Goal: Task Accomplishment & Management: Manage account settings

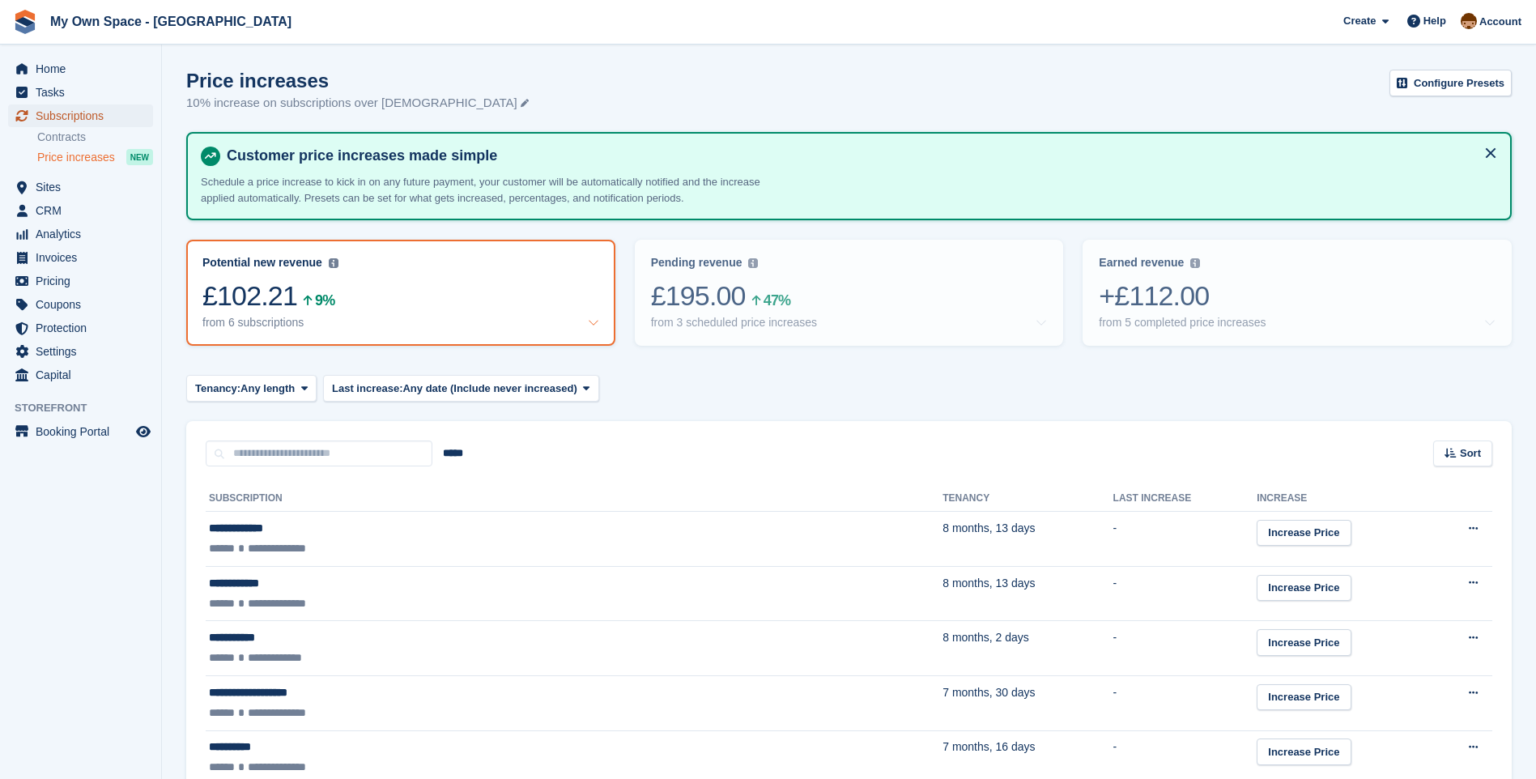
click at [59, 108] on span "Subscriptions" at bounding box center [84, 115] width 97 height 23
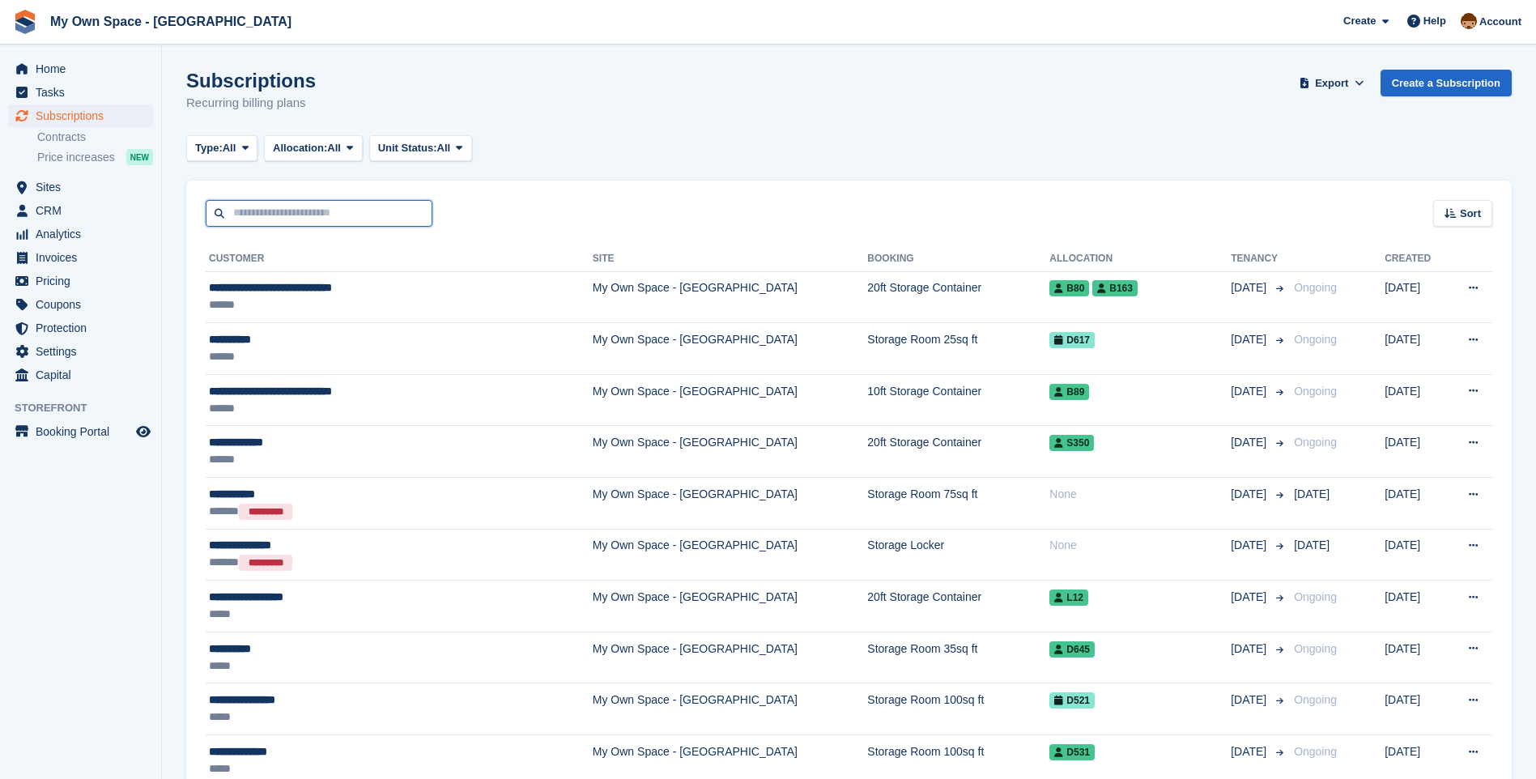
click at [245, 204] on input "text" at bounding box center [319, 213] width 227 height 27
type input "****"
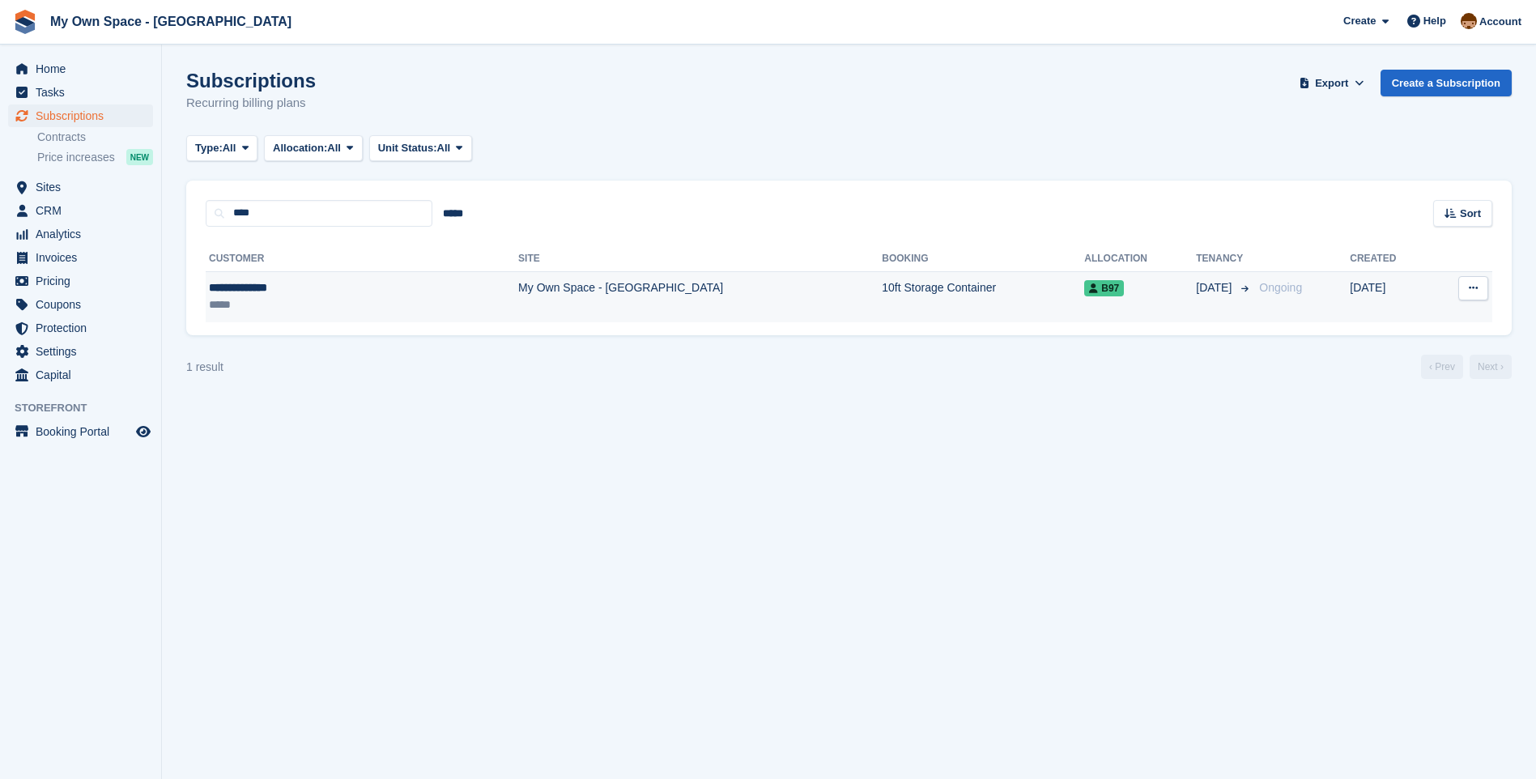
click at [518, 295] on td "My Own Space - [GEOGRAPHIC_DATA]" at bounding box center [699, 296] width 363 height 51
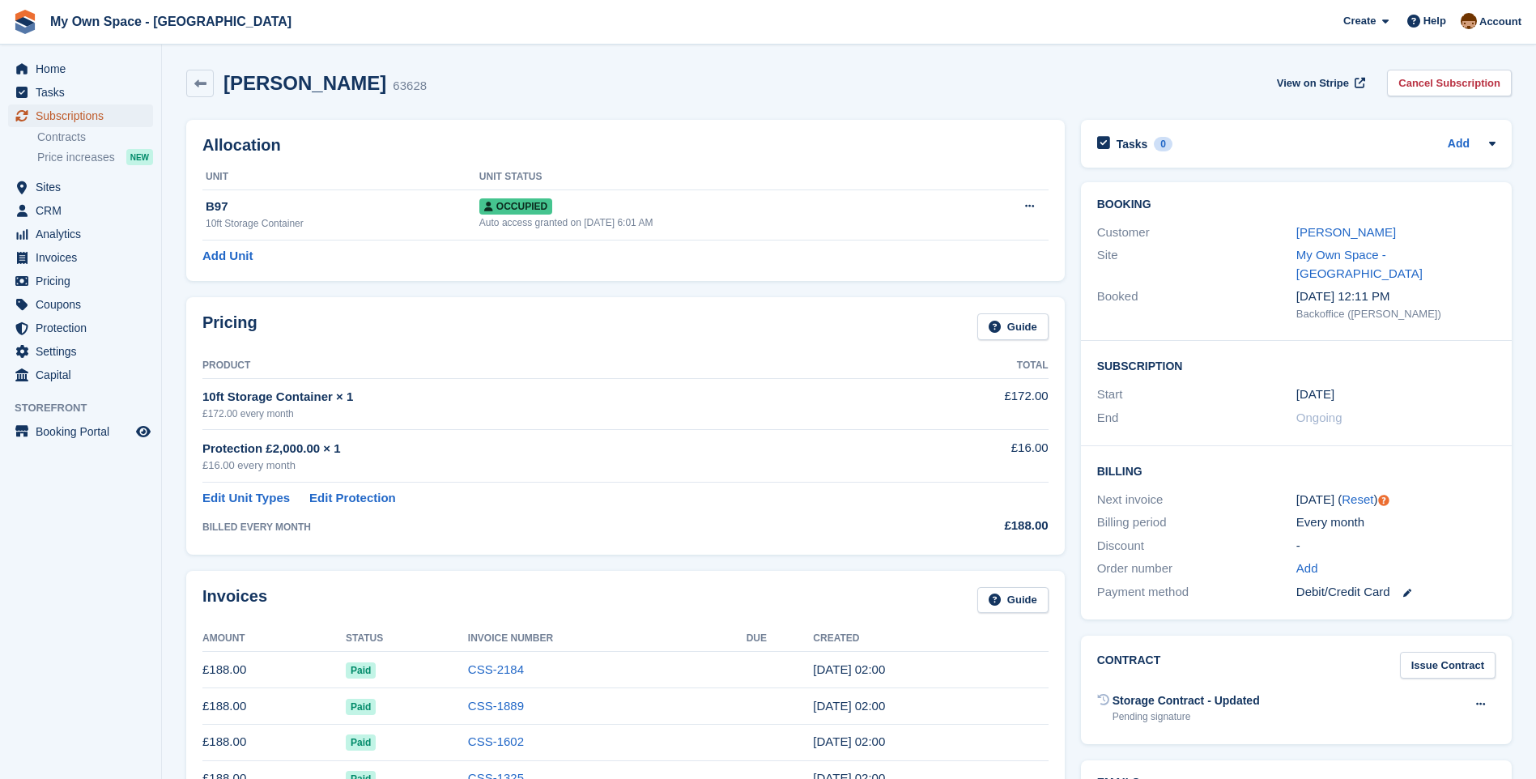
click at [74, 107] on span "Subscriptions" at bounding box center [84, 115] width 97 height 23
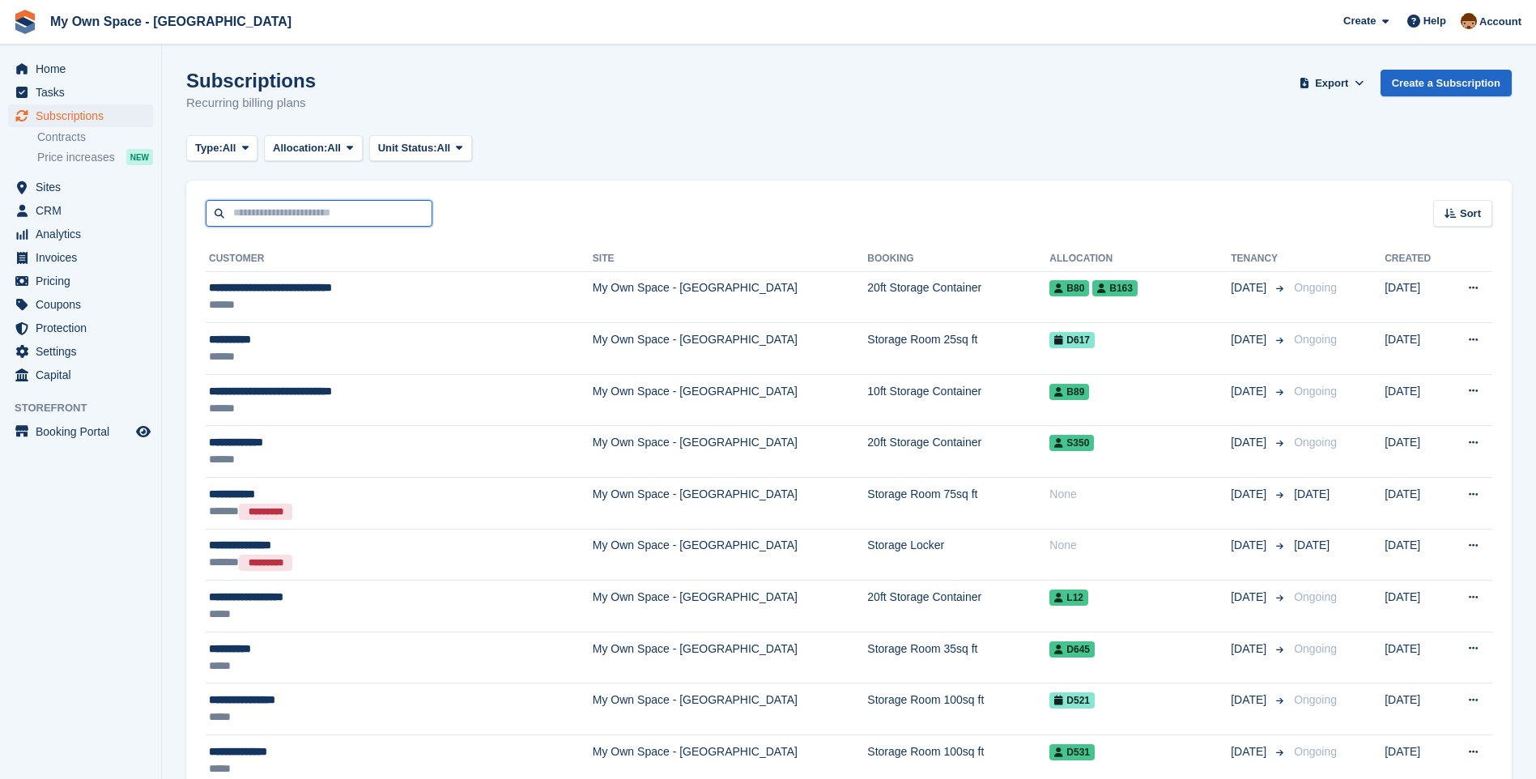
click at [308, 211] on input "text" at bounding box center [319, 213] width 227 height 27
type input "******"
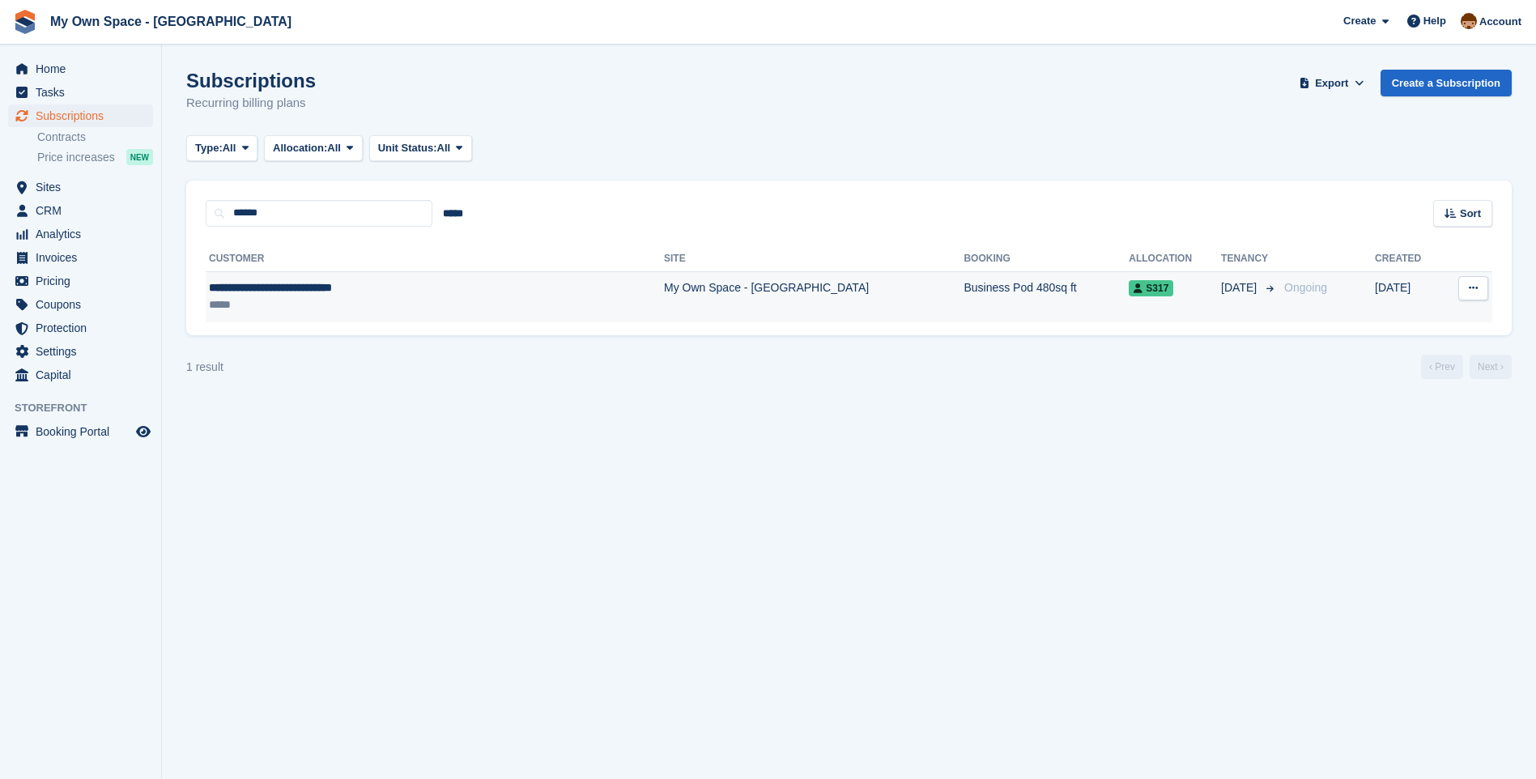
click at [317, 295] on div "**********" at bounding box center [364, 287] width 310 height 17
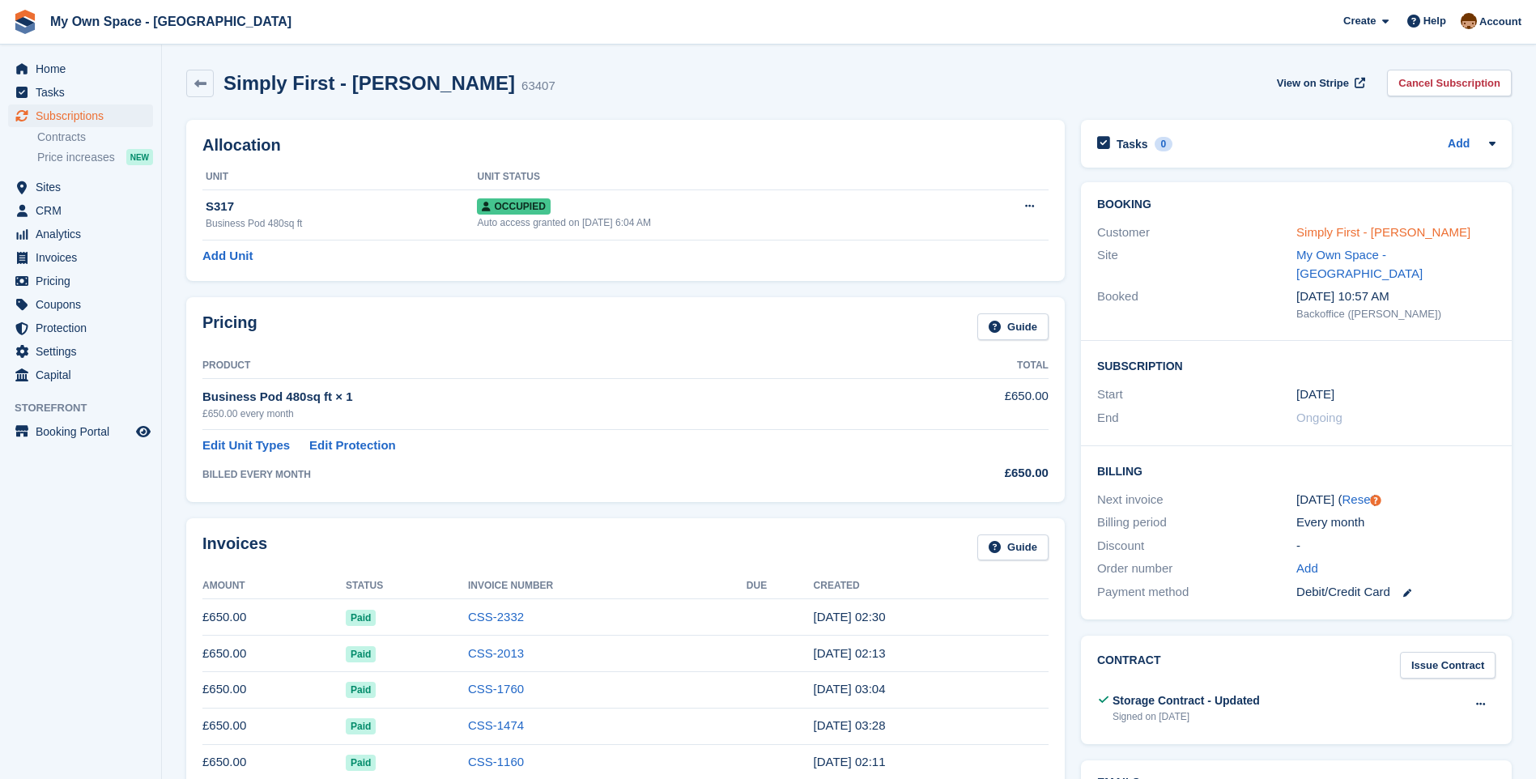
click at [1324, 235] on link "Simply First - Helen Blanshard" at bounding box center [1383, 232] width 174 height 14
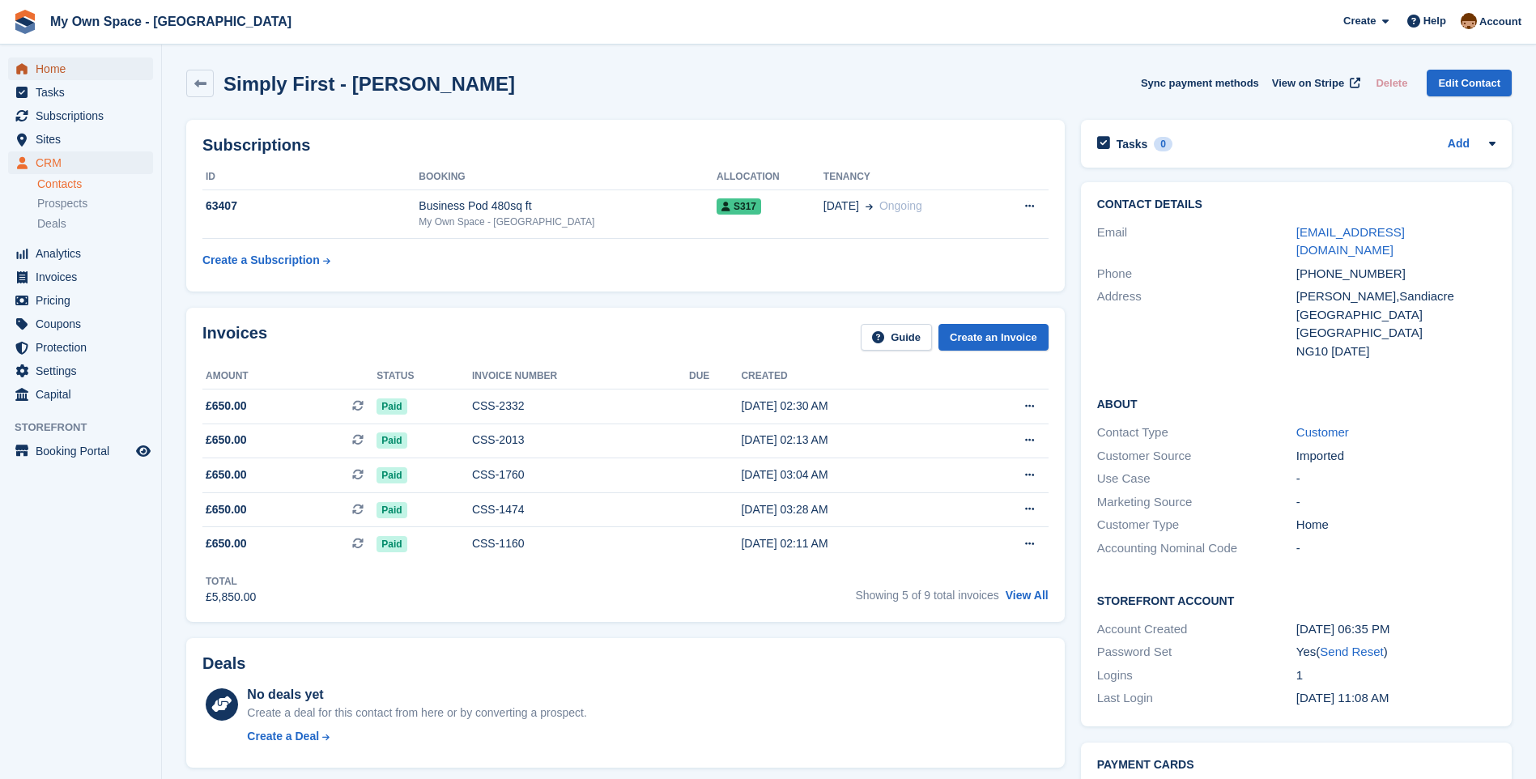
click at [49, 70] on span "Home" at bounding box center [84, 68] width 97 height 23
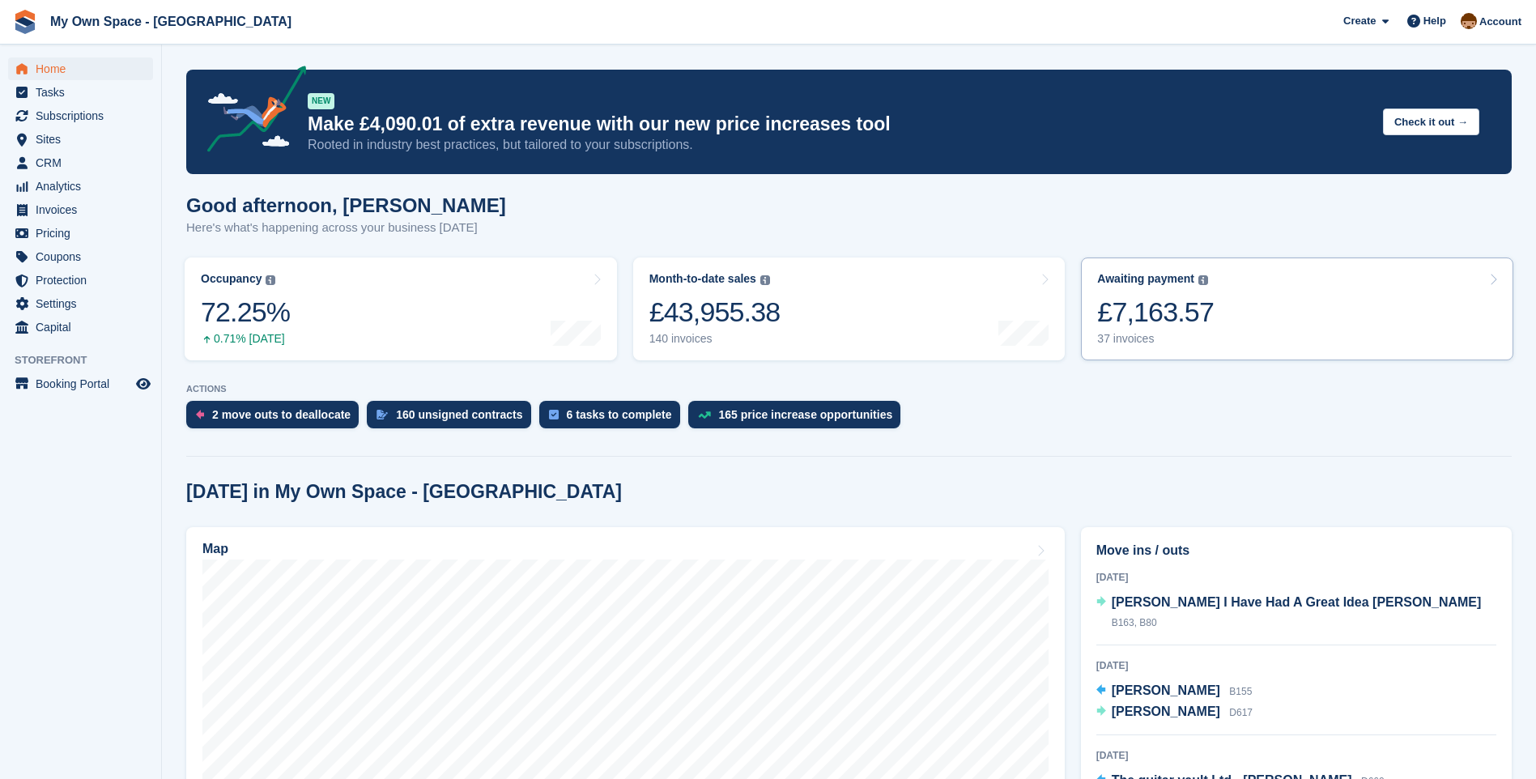
click at [1132, 342] on div "37 invoices" at bounding box center [1155, 339] width 117 height 14
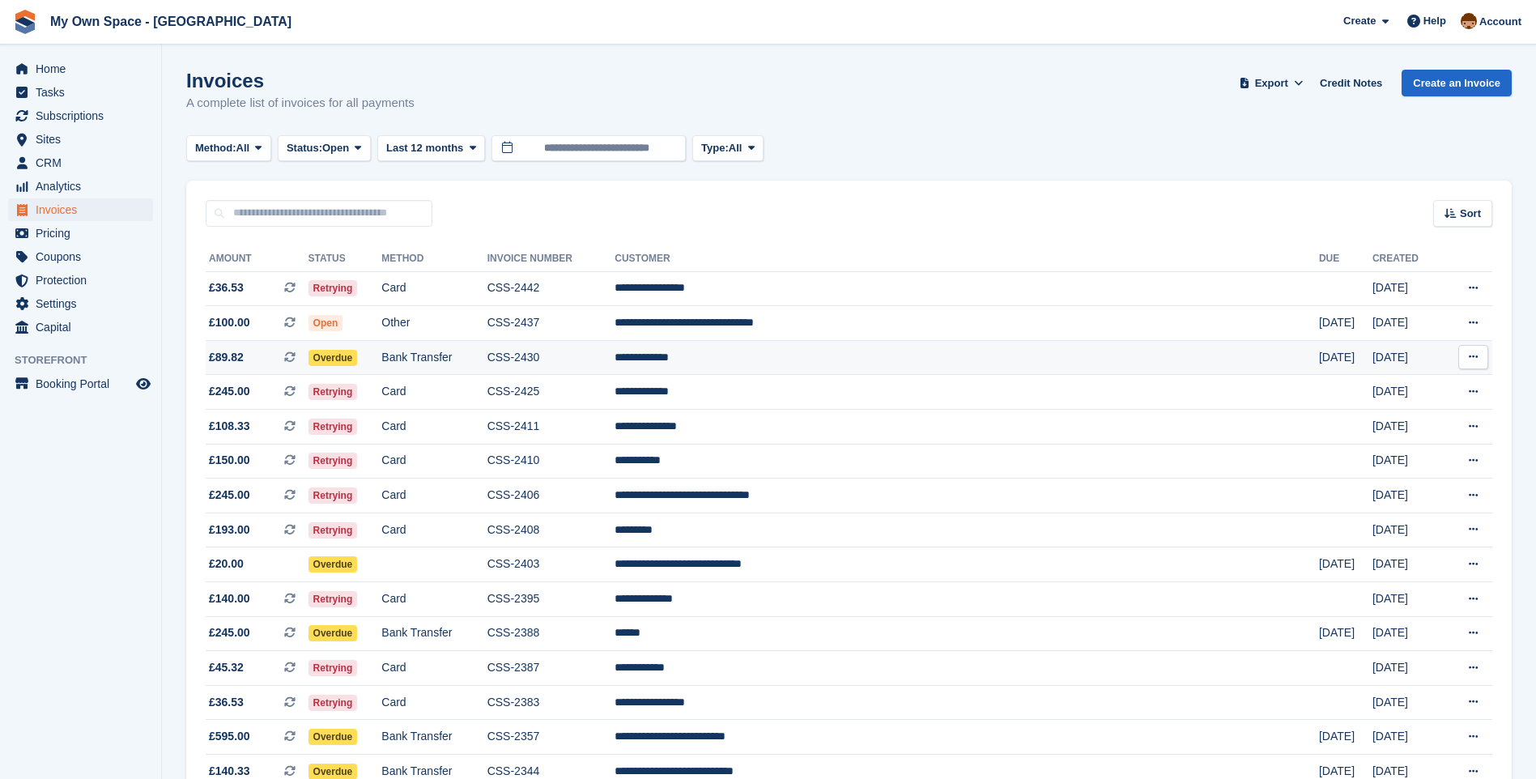
click at [487, 359] on td "Bank Transfer" at bounding box center [433, 357] width 105 height 35
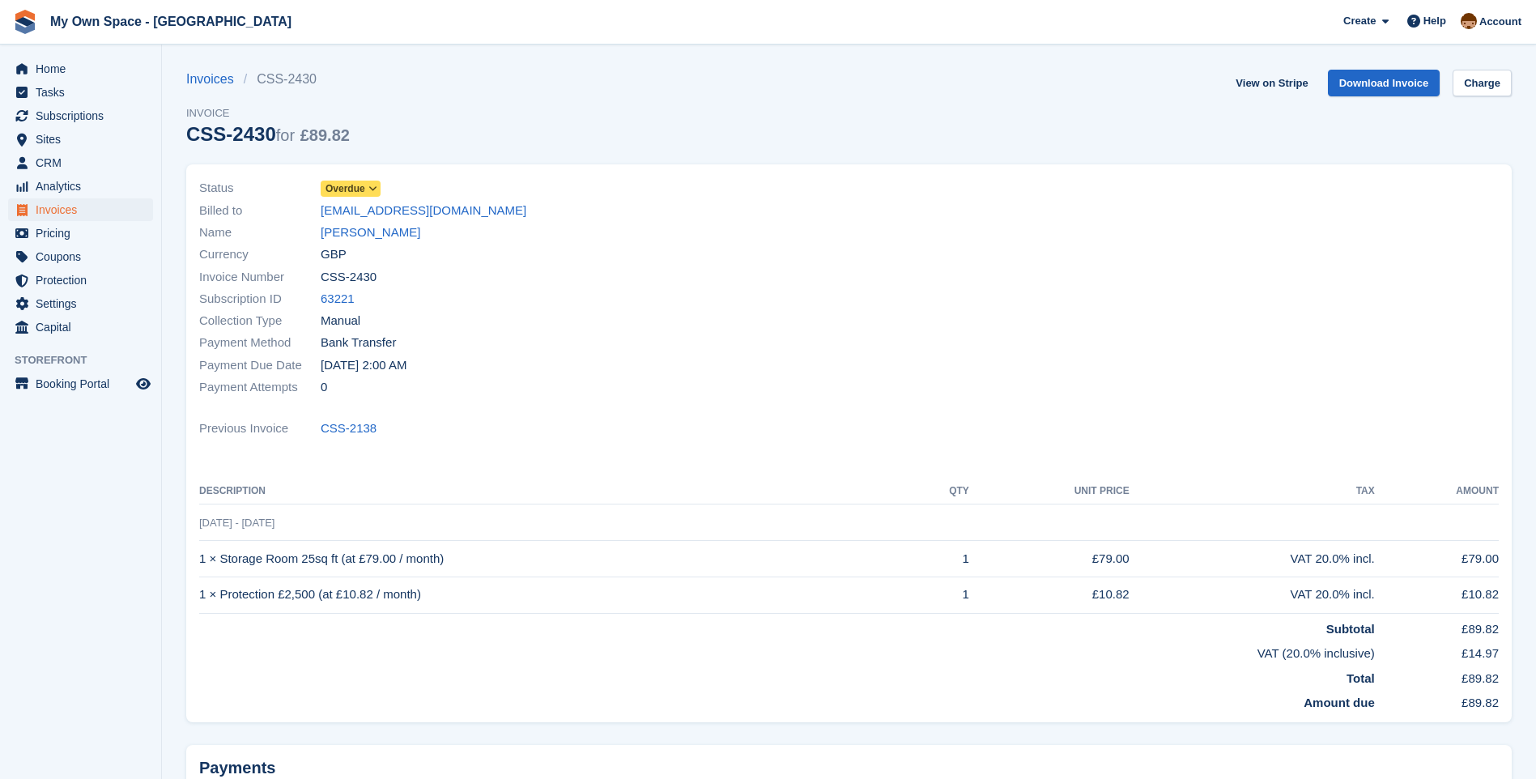
click at [347, 193] on span "Overdue" at bounding box center [345, 188] width 40 height 15
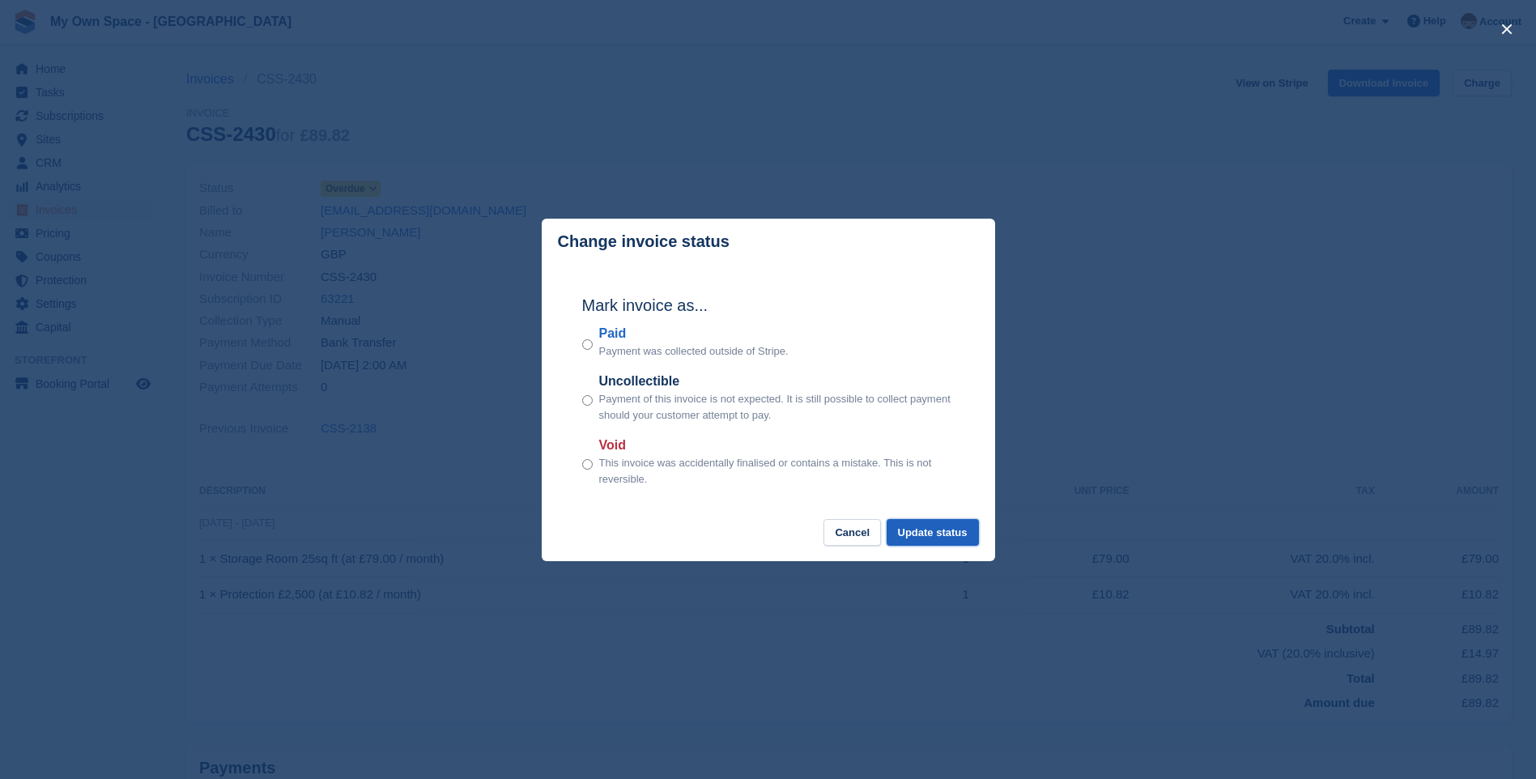
click at [917, 539] on button "Update status" at bounding box center [932, 532] width 92 height 27
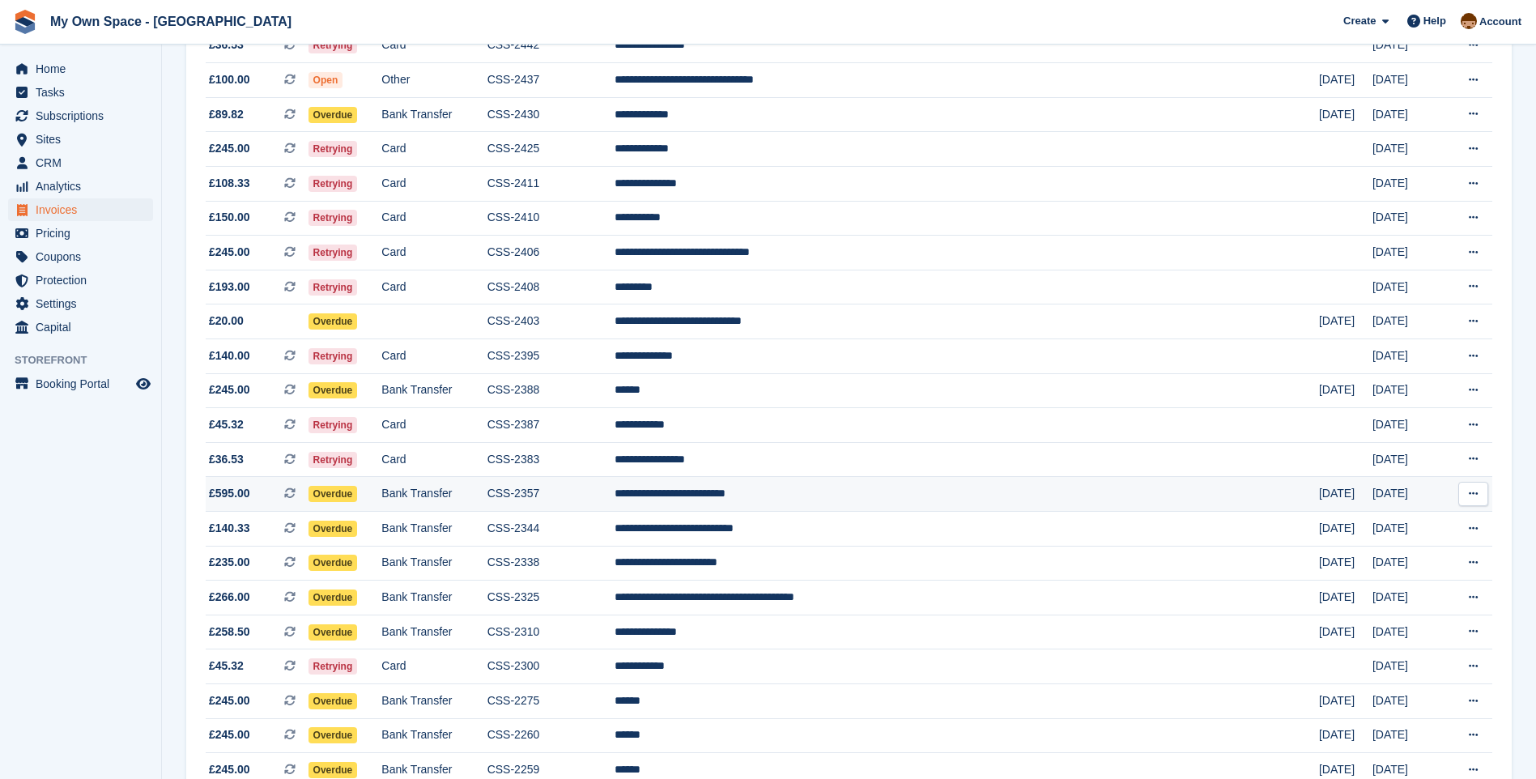
scroll to position [324, 0]
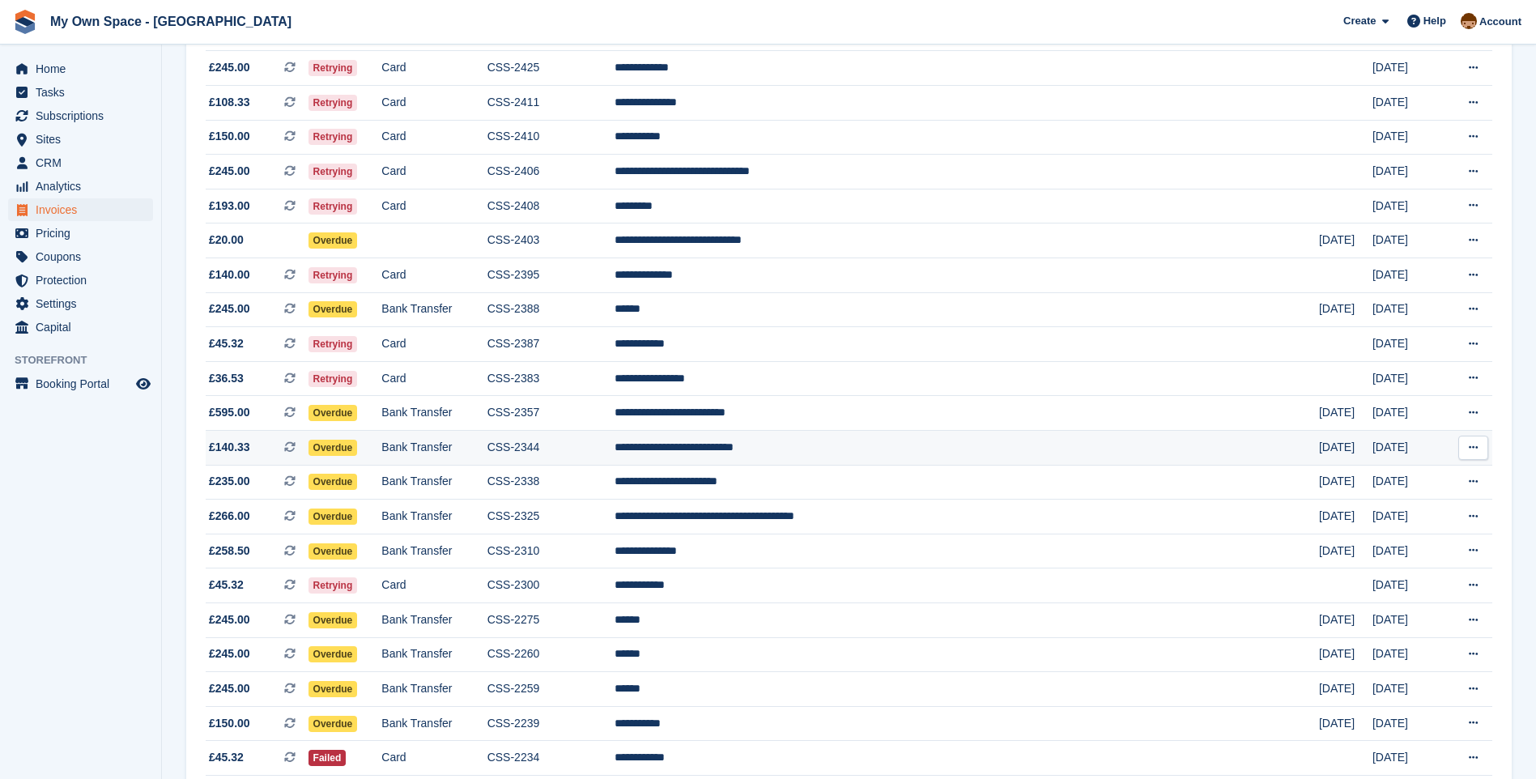
click at [615, 440] on td "CSS-2344" at bounding box center [551, 448] width 128 height 35
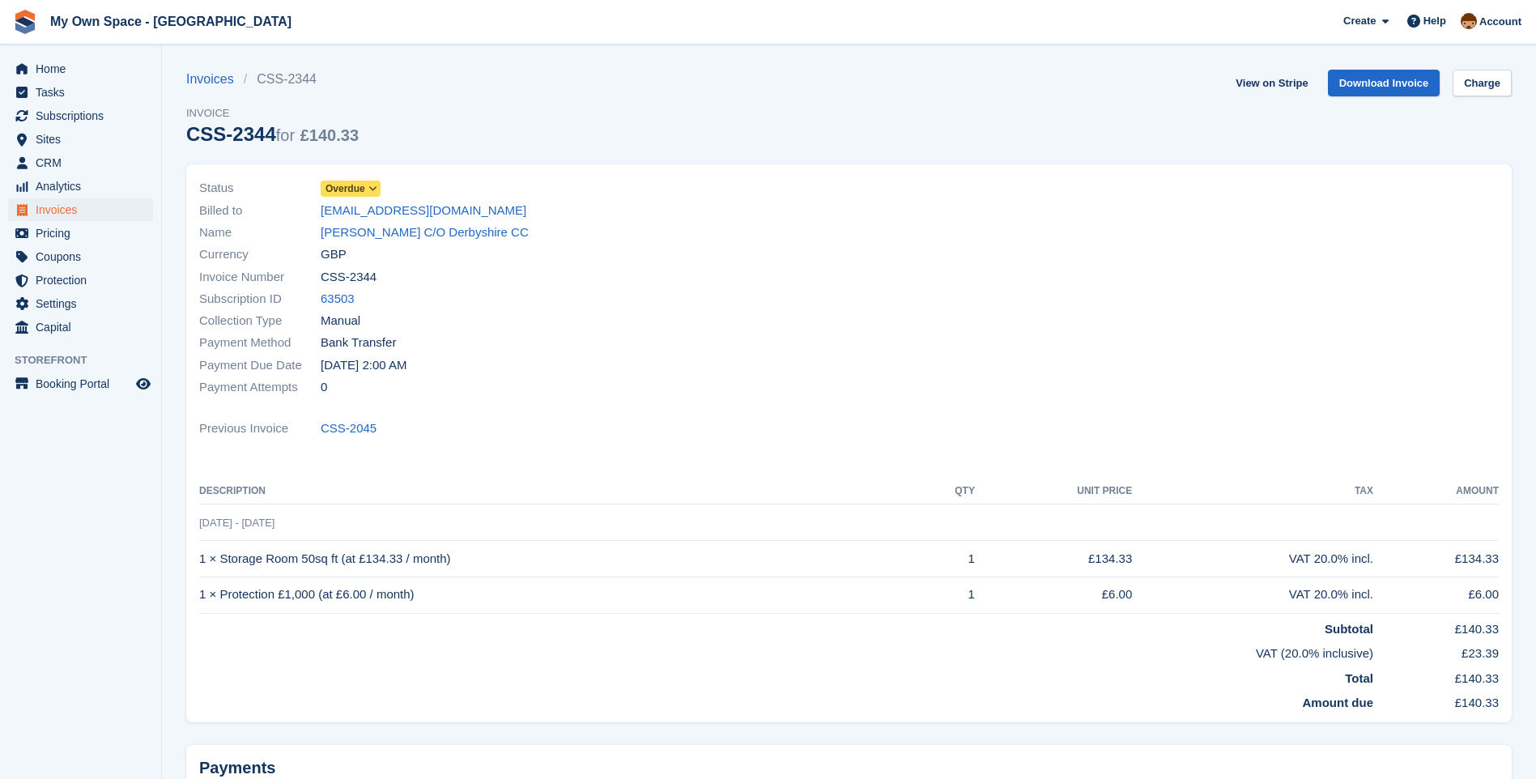
click at [367, 185] on span at bounding box center [373, 188] width 13 height 13
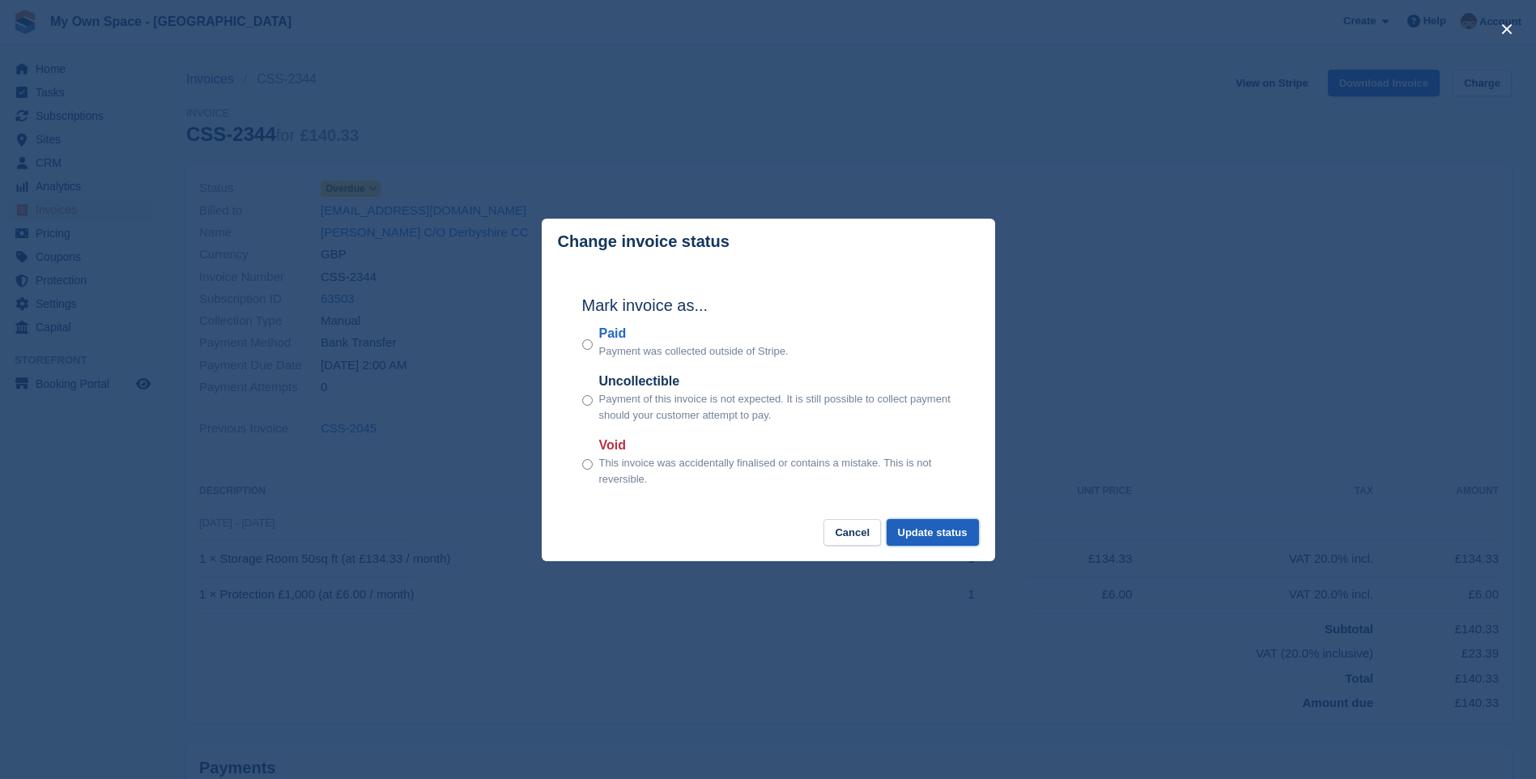
click at [925, 531] on button "Update status" at bounding box center [932, 532] width 92 height 27
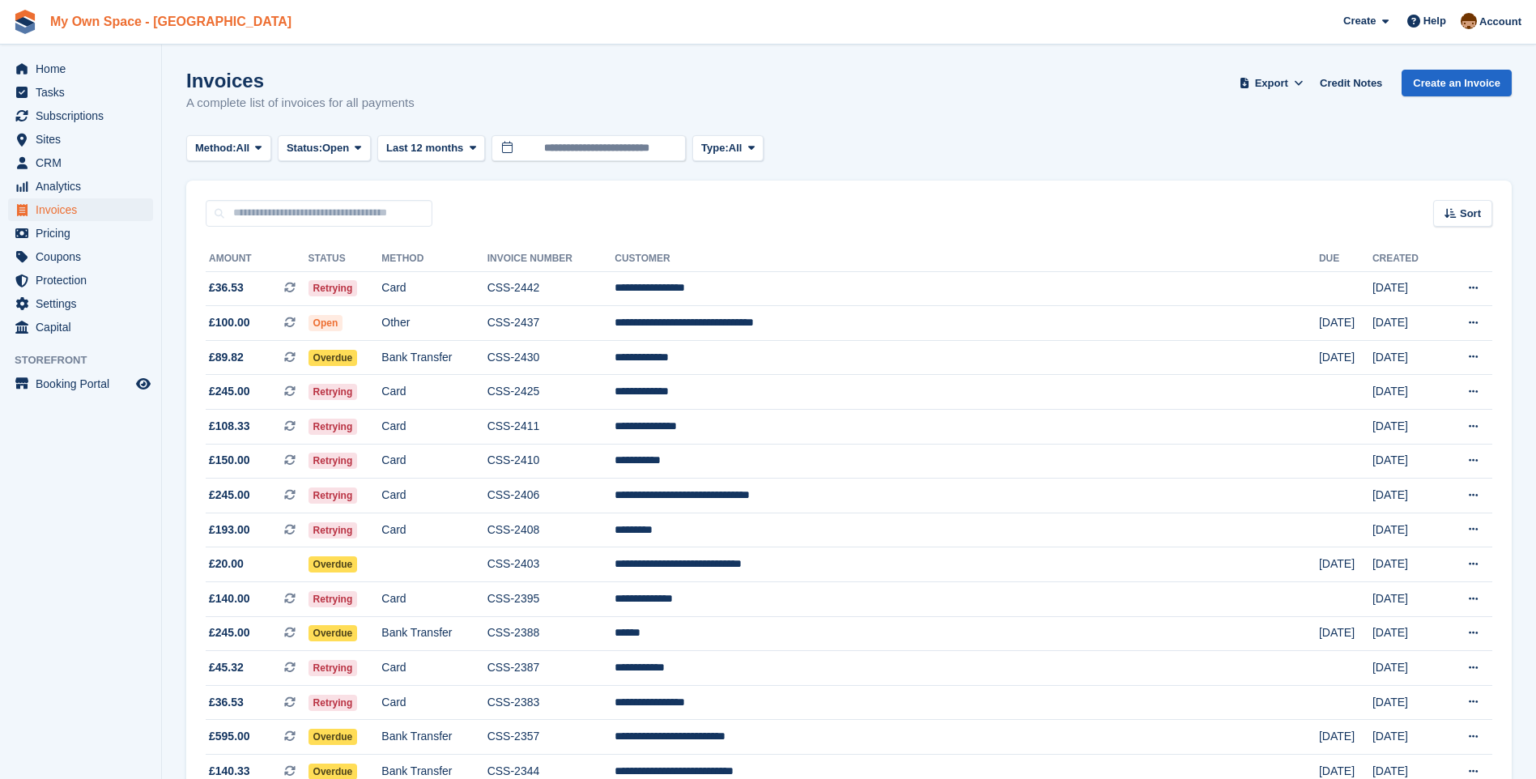
scroll to position [324, 0]
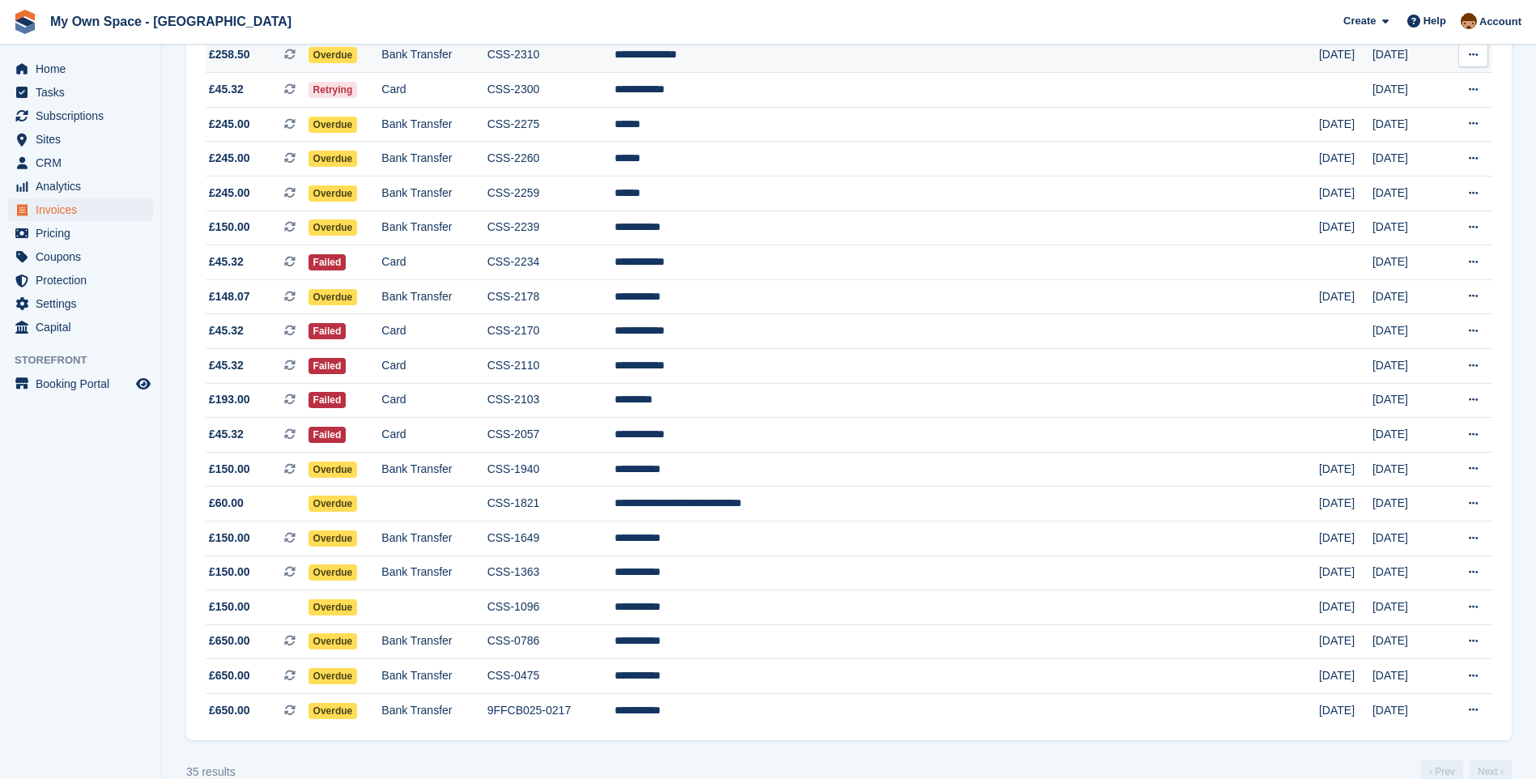
scroll to position [780, 0]
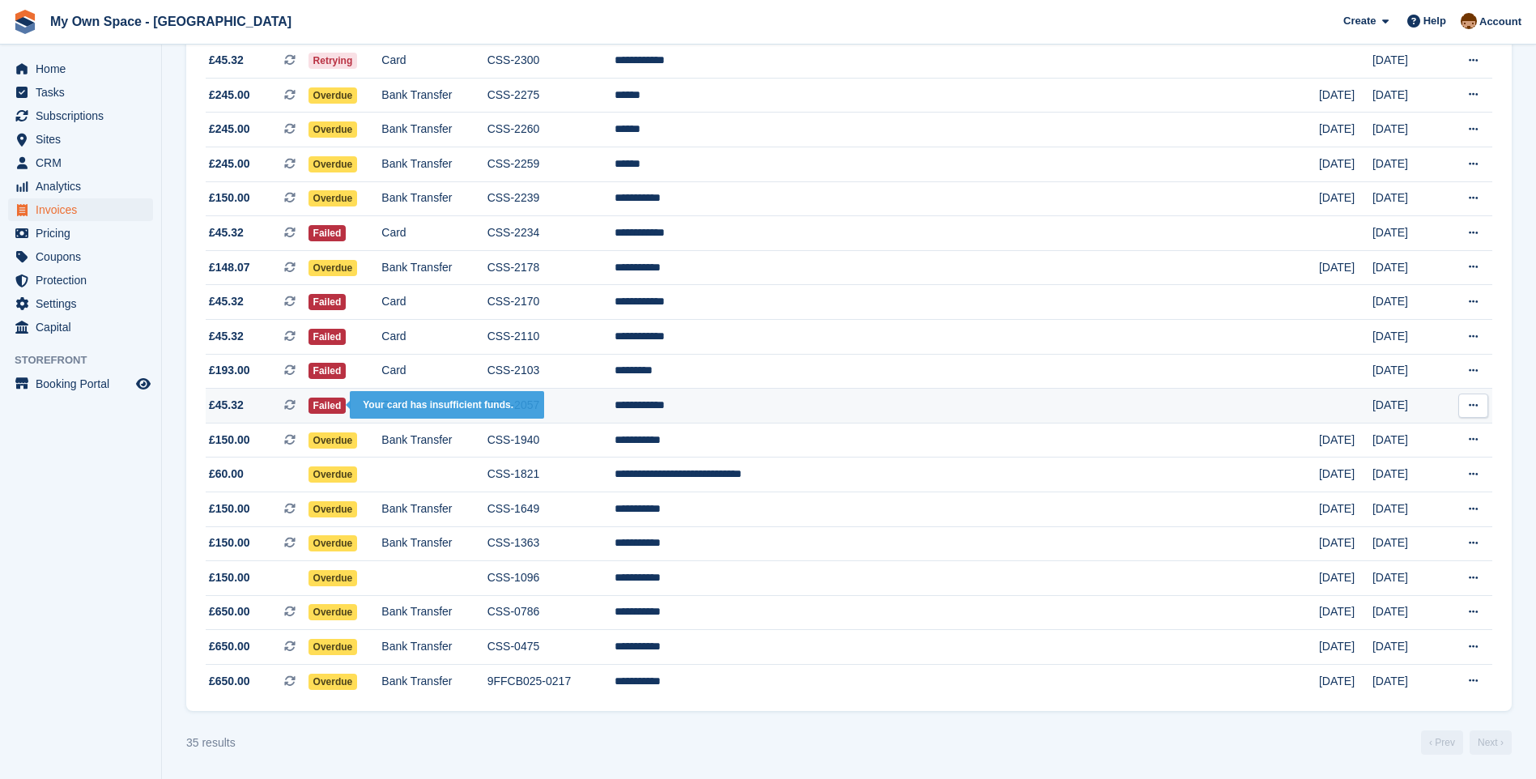
click at [346, 400] on span "Failed" at bounding box center [327, 405] width 38 height 16
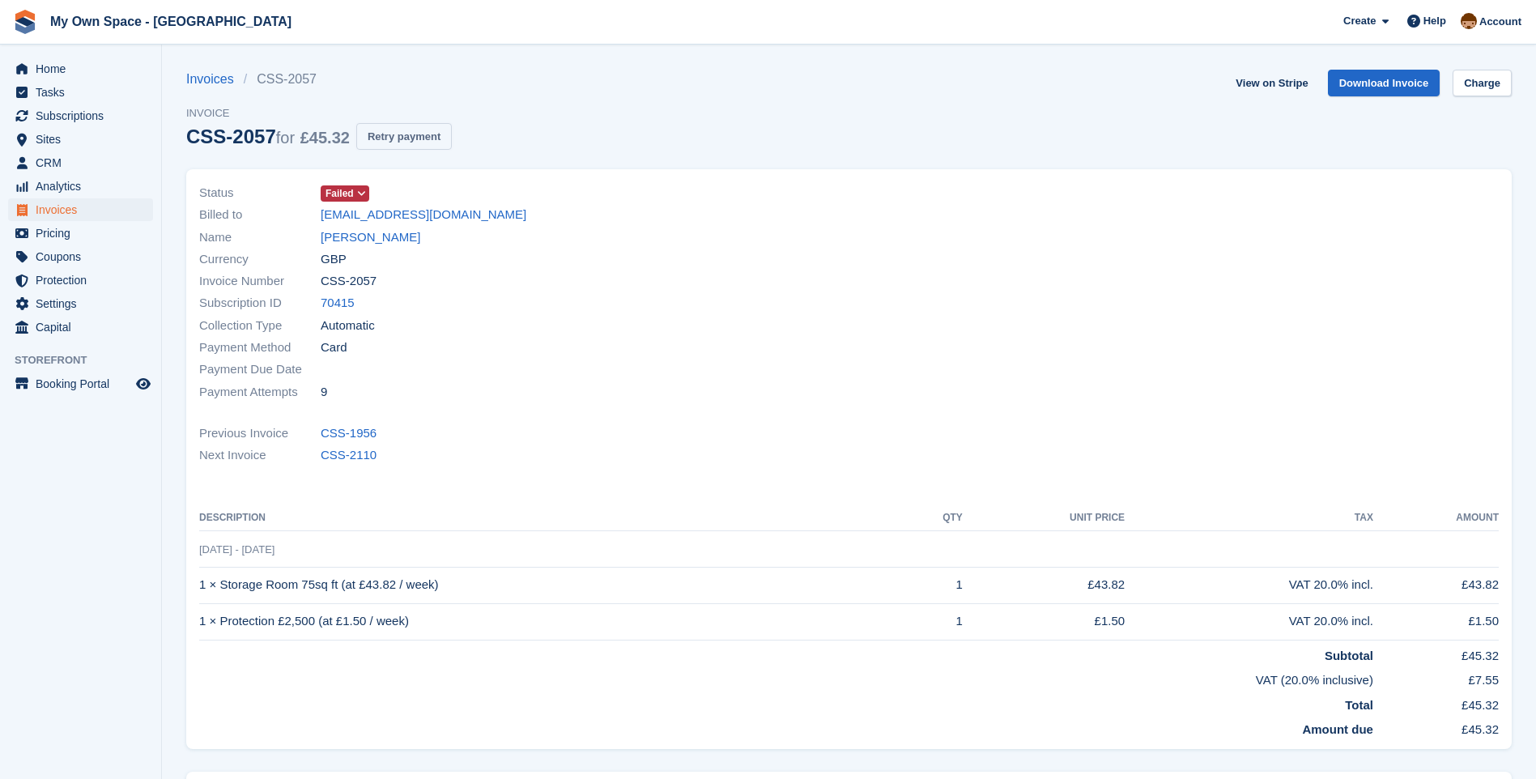
click at [402, 136] on button "Retry payment" at bounding box center [404, 136] width 96 height 27
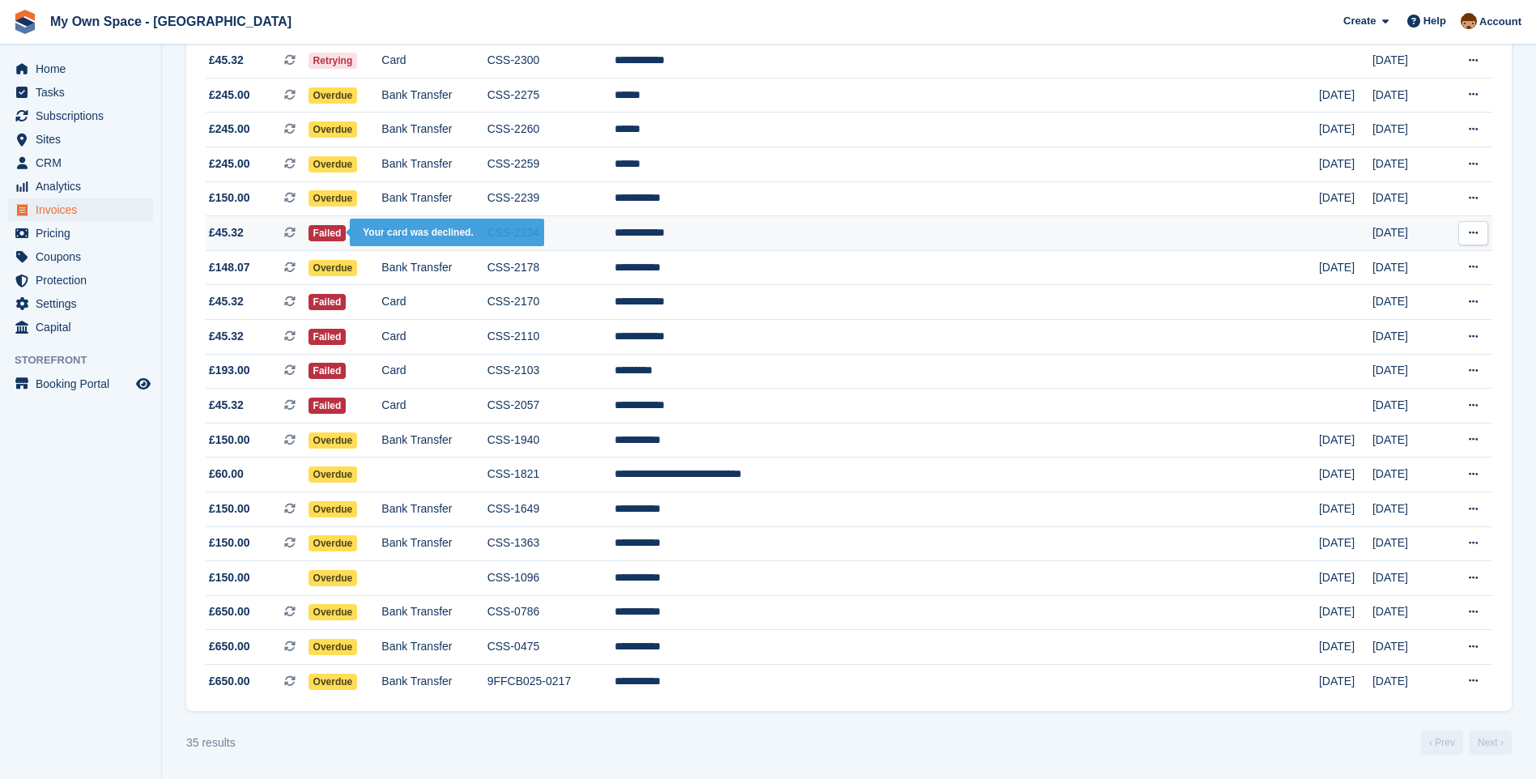
scroll to position [699, 0]
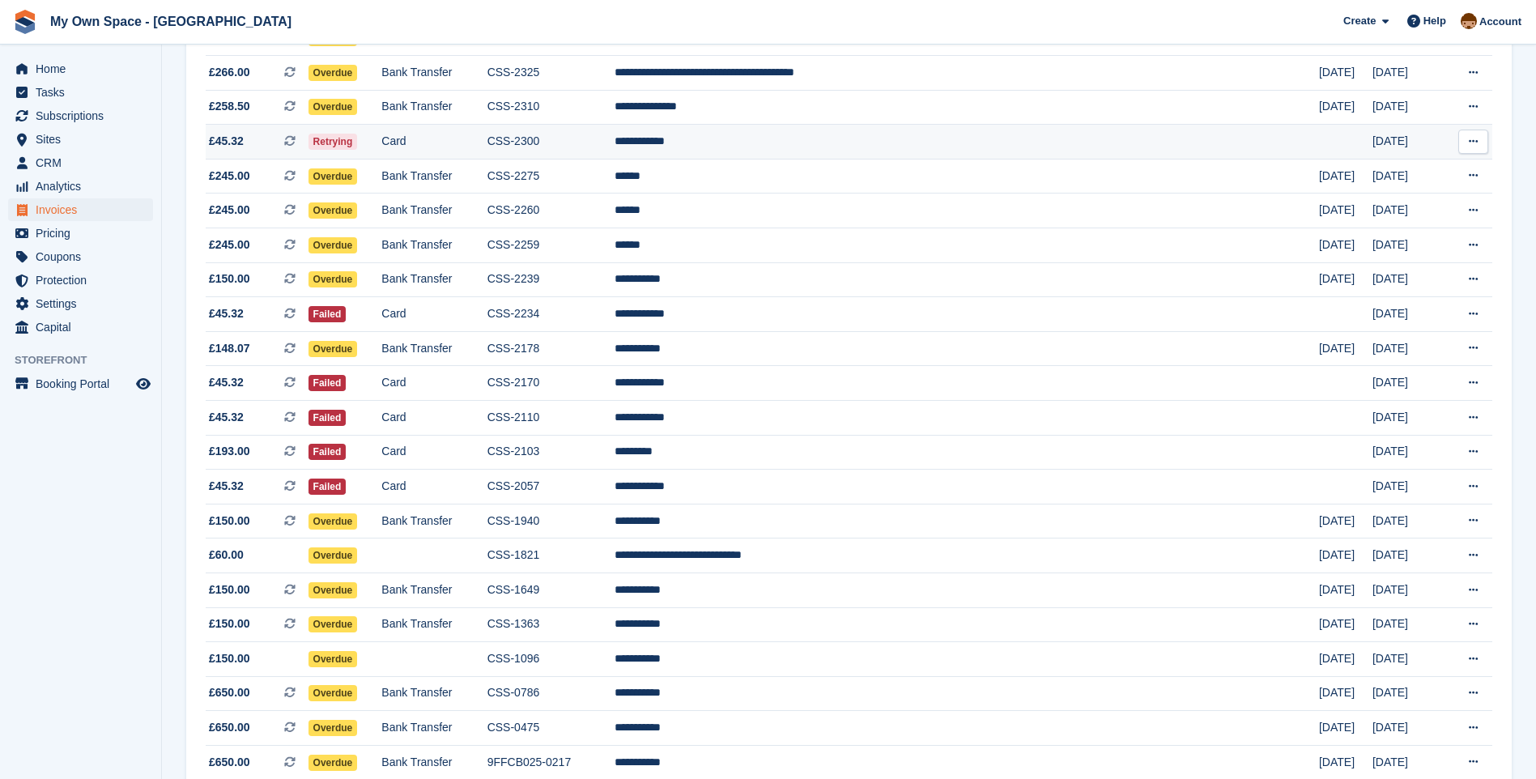
click at [358, 136] on span "Retrying" at bounding box center [332, 142] width 49 height 16
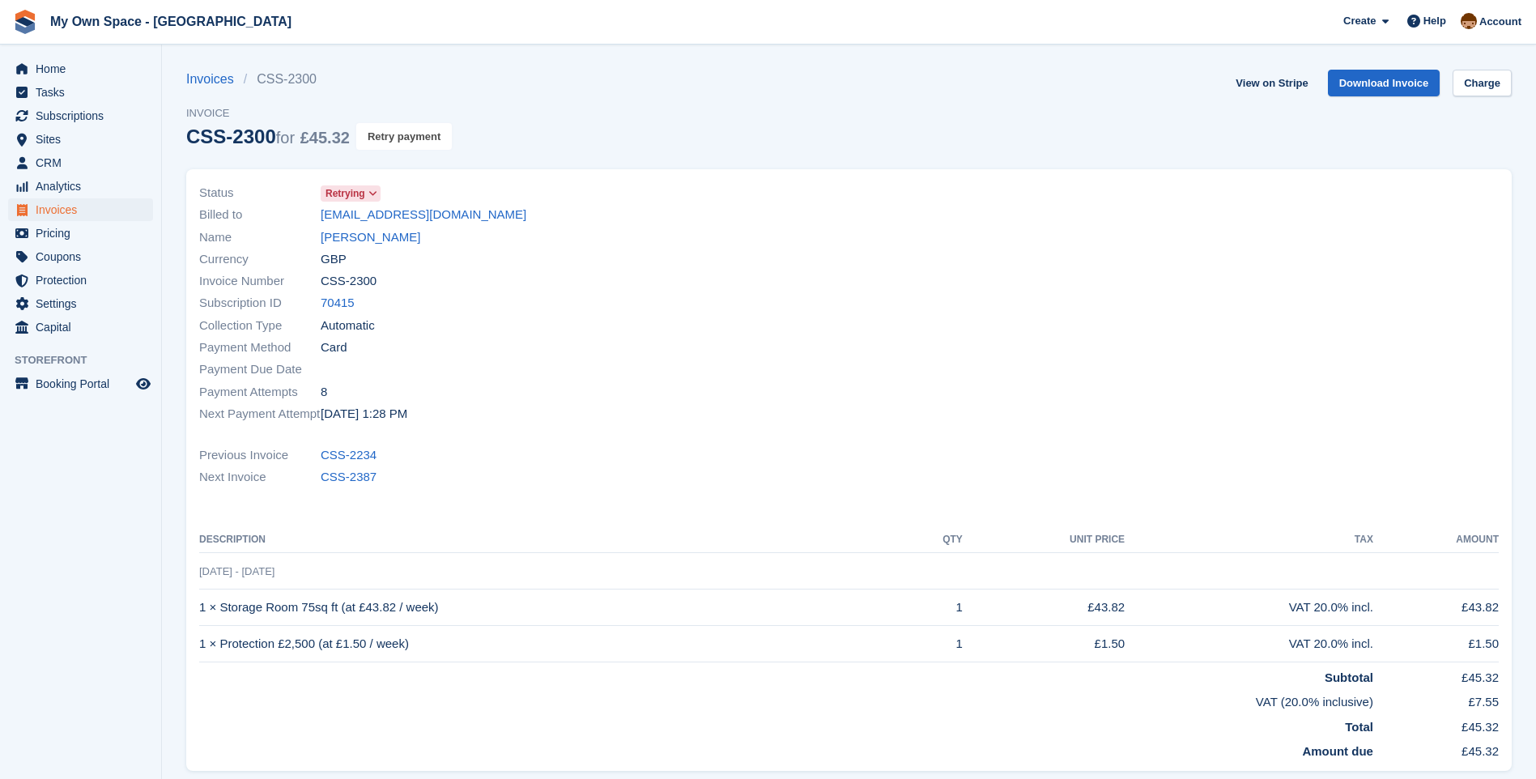
click at [396, 141] on button "Retry payment" at bounding box center [404, 136] width 96 height 27
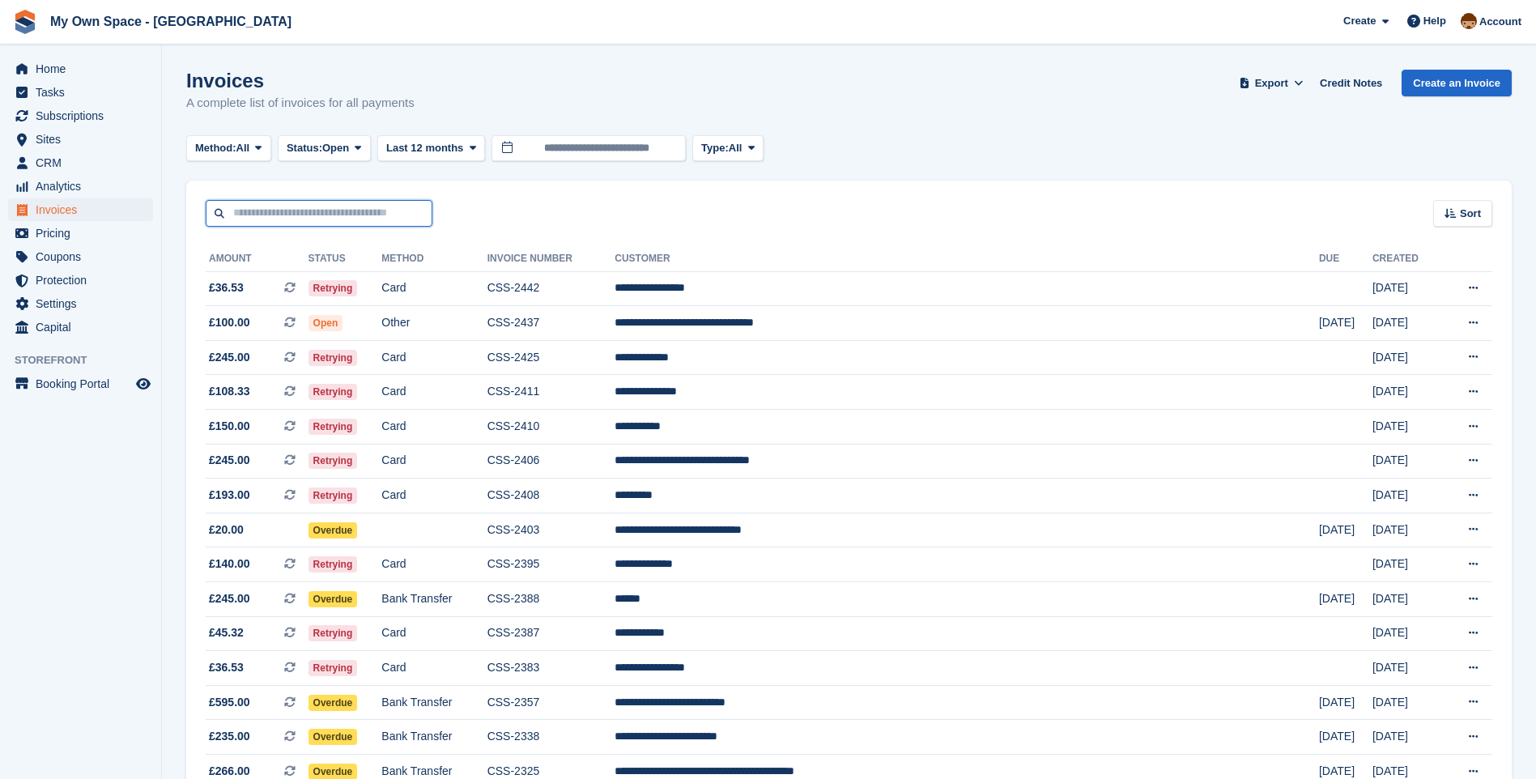
click at [299, 216] on input "text" at bounding box center [319, 213] width 227 height 27
type input "*****"
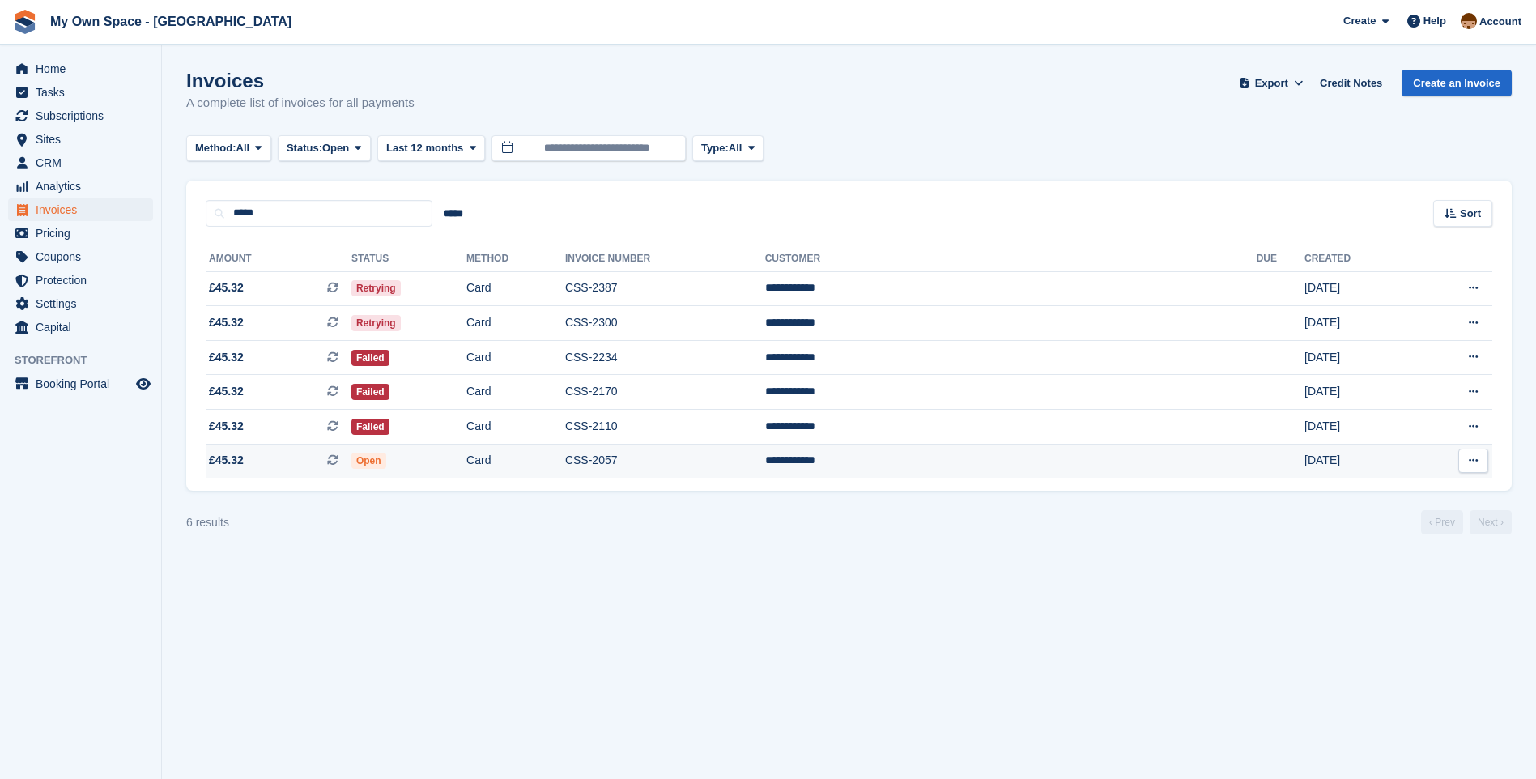
click at [386, 457] on span "Open" at bounding box center [368, 461] width 35 height 16
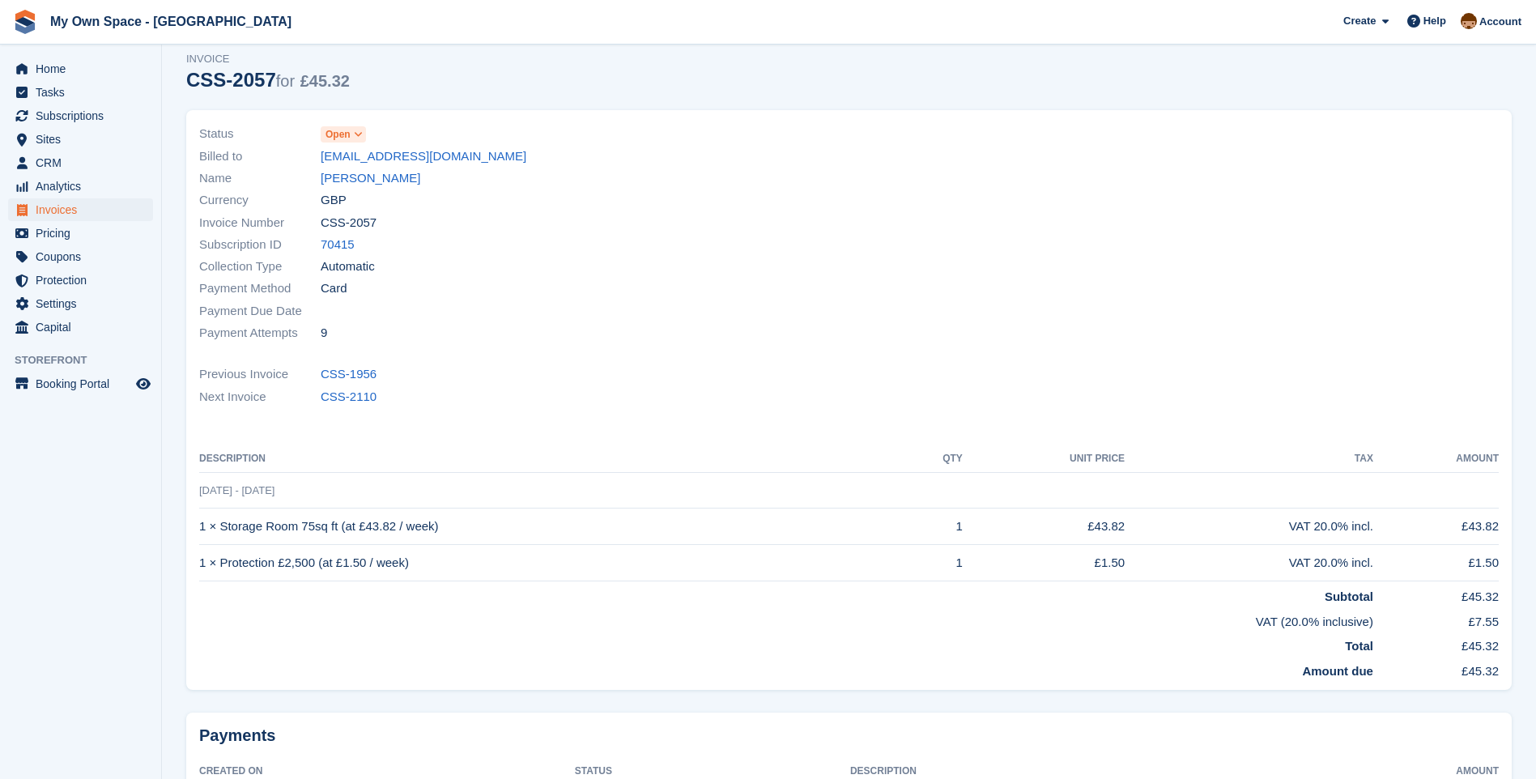
scroll to position [81, 0]
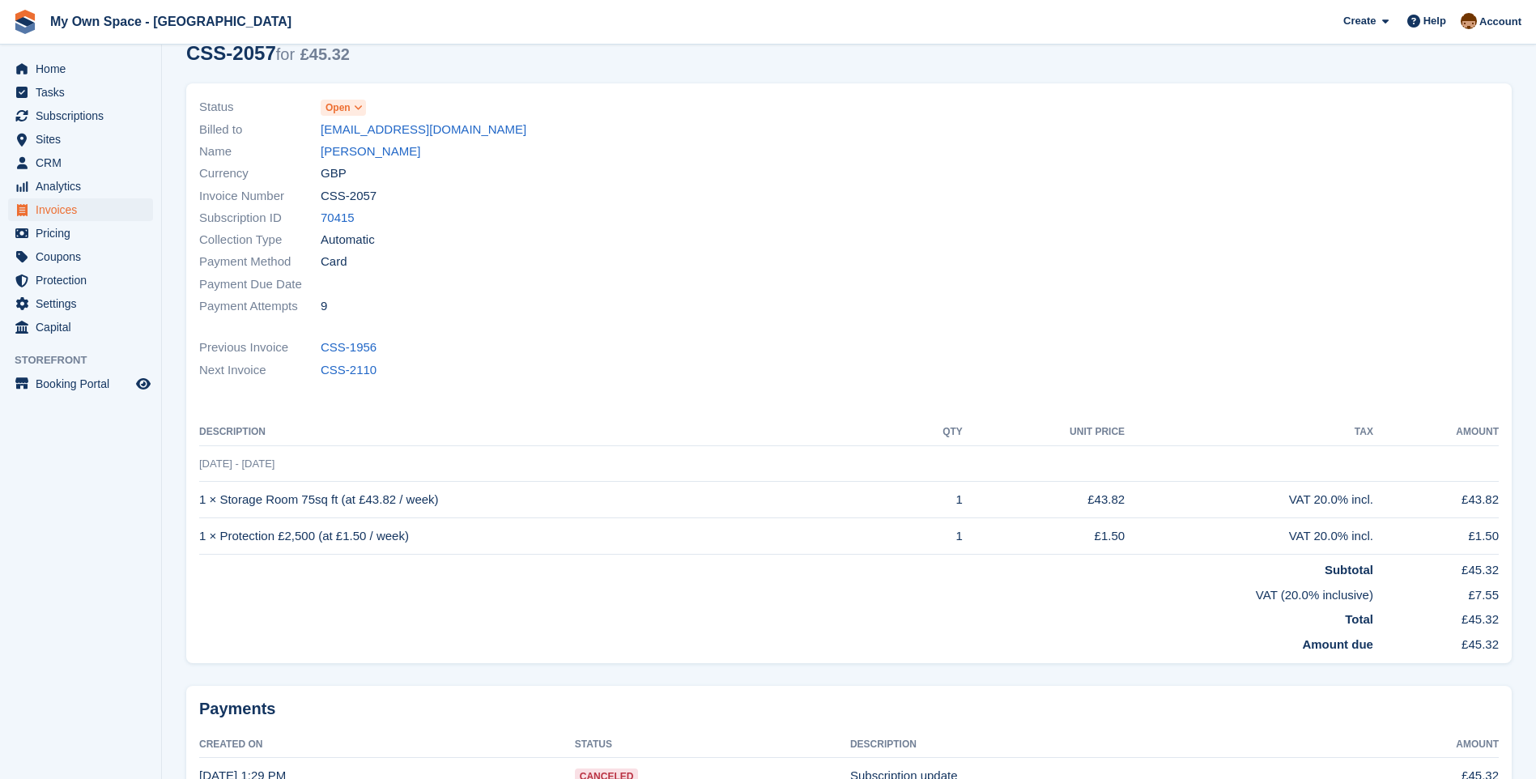
click at [357, 104] on icon at bounding box center [358, 108] width 9 height 10
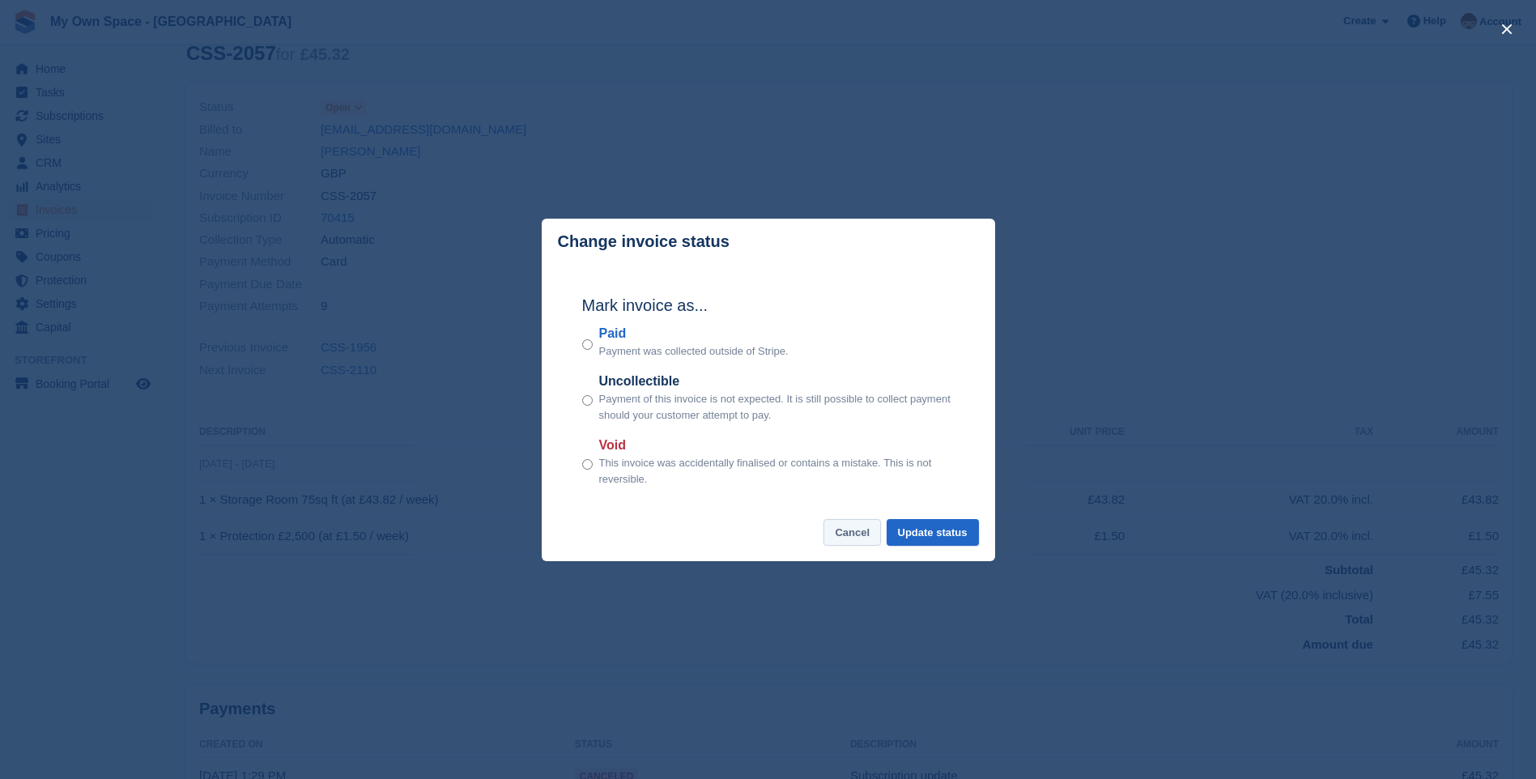
click at [839, 533] on button "Cancel" at bounding box center [851, 532] width 57 height 27
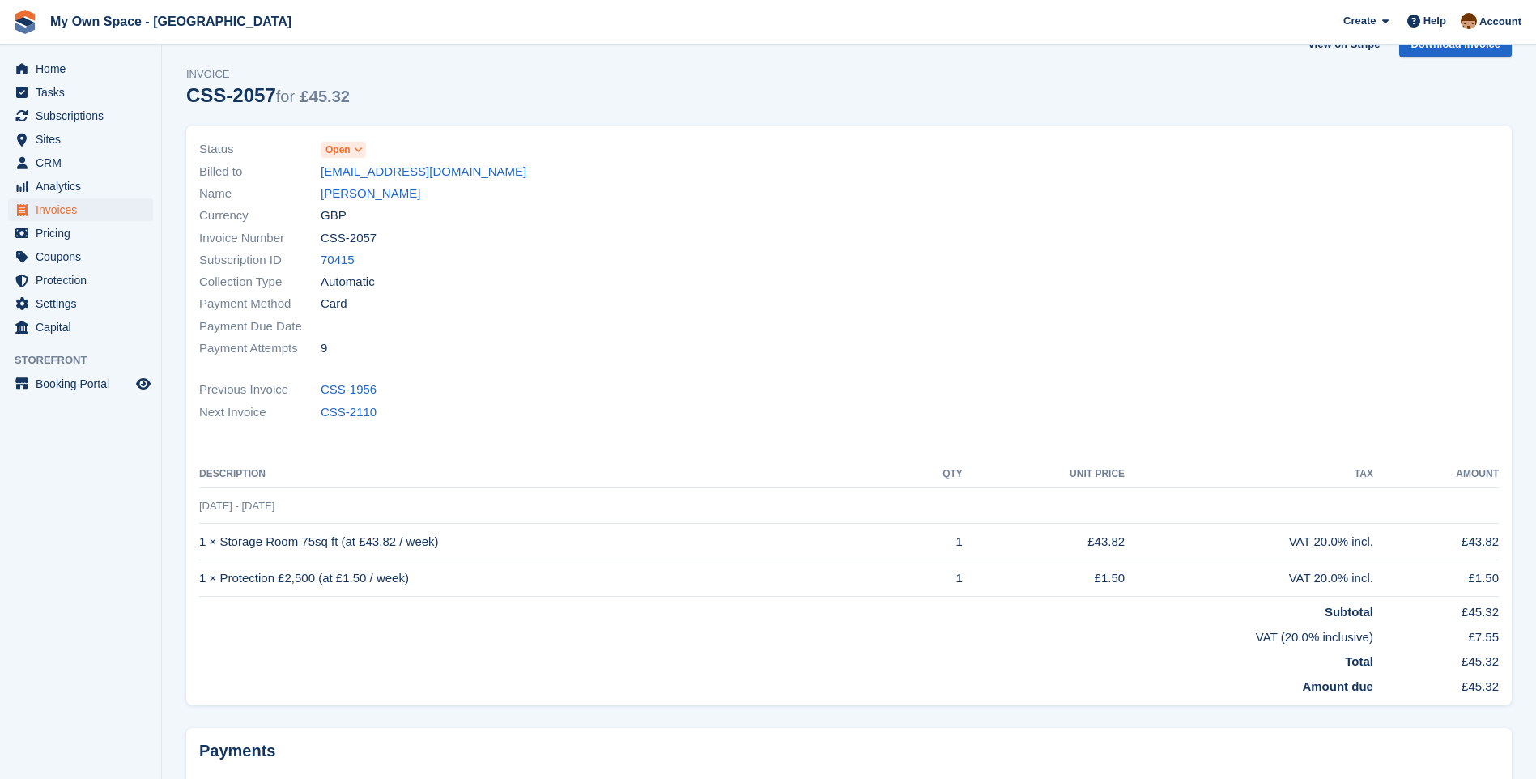
scroll to position [0, 0]
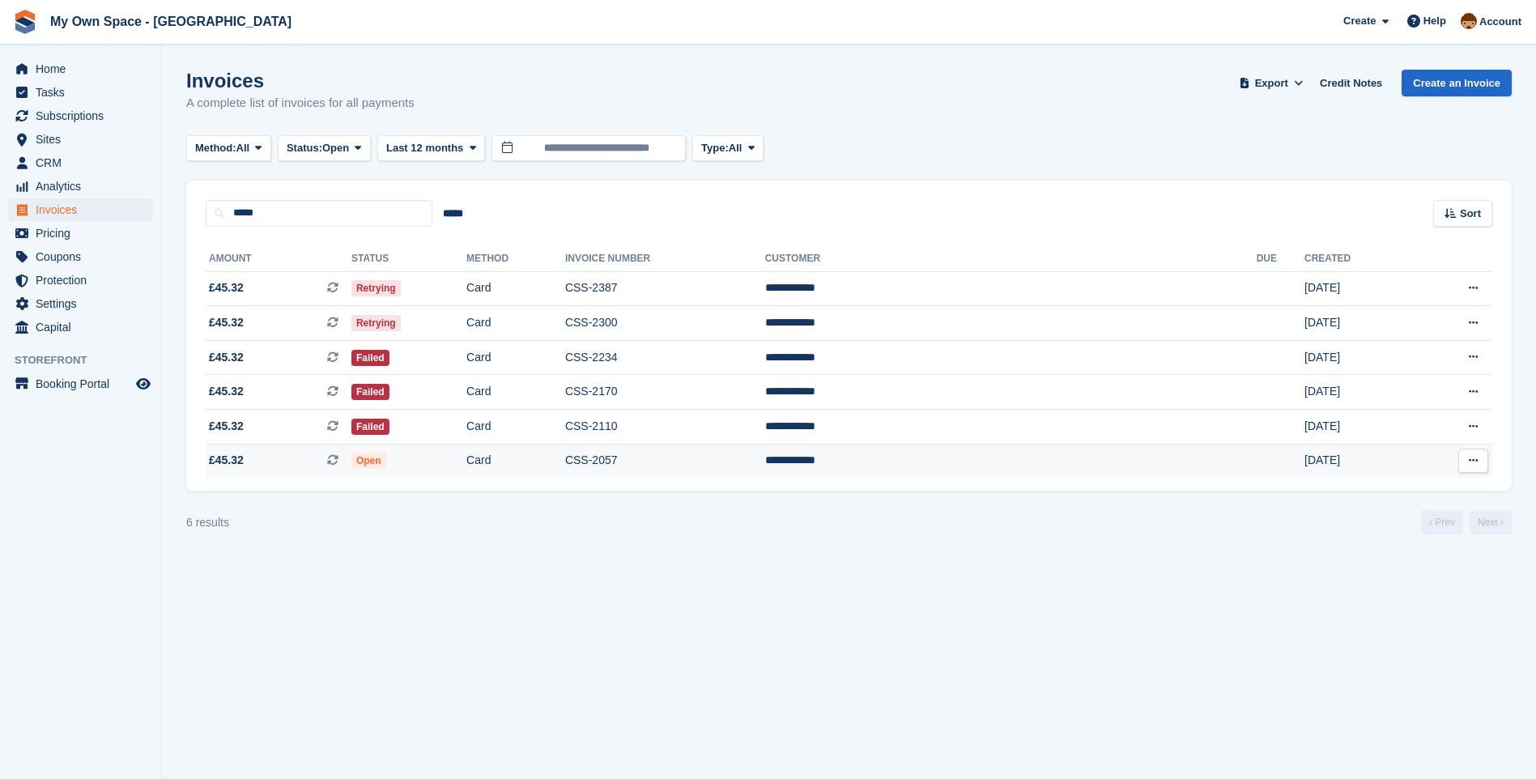
click at [1469, 464] on icon at bounding box center [1473, 460] width 9 height 11
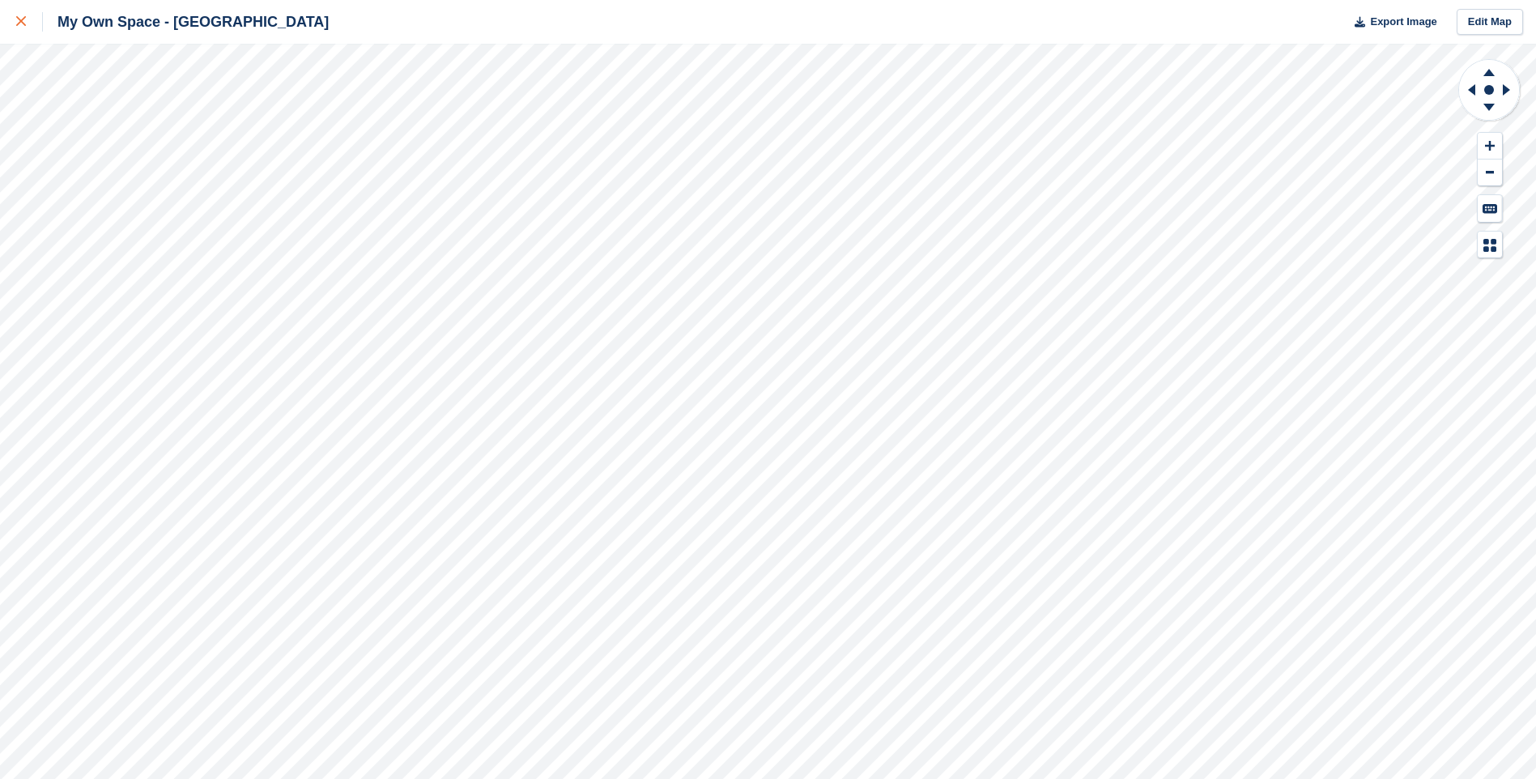
click at [28, 18] on div at bounding box center [29, 21] width 27 height 19
click at [23, 20] on icon at bounding box center [21, 21] width 10 height 10
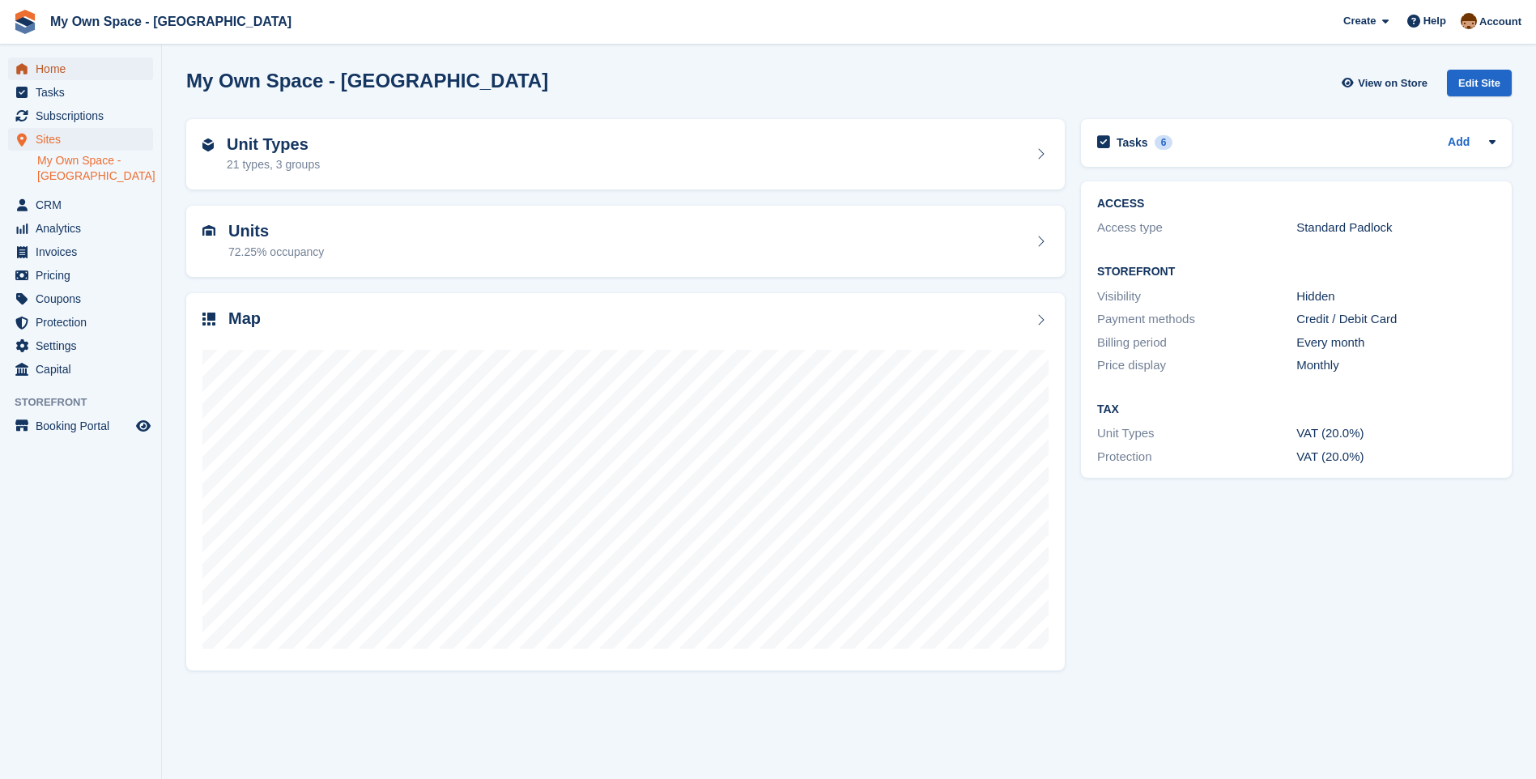
click at [34, 64] on link "Home" at bounding box center [80, 68] width 145 height 23
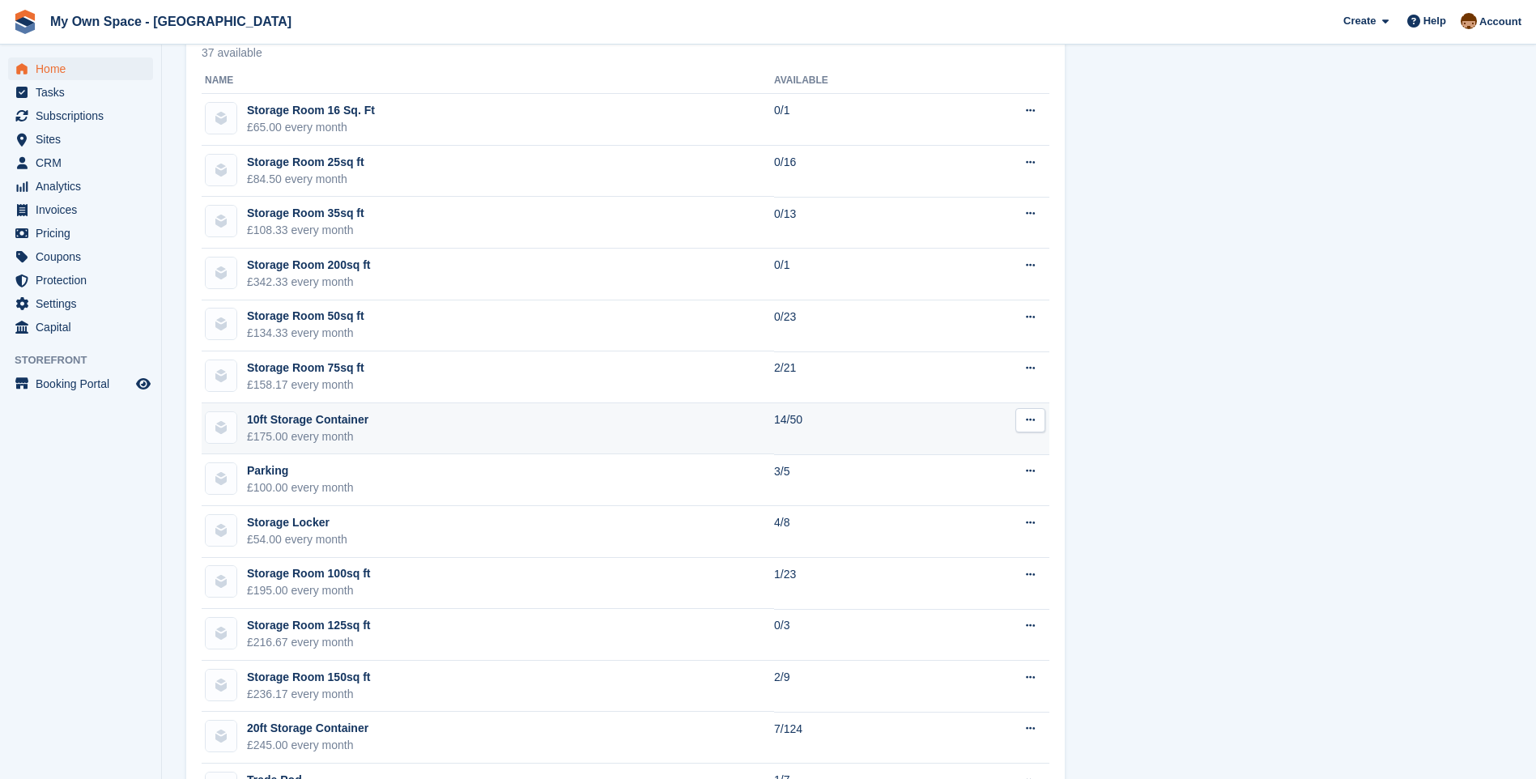
scroll to position [1052, 0]
